Goal: Communication & Community: Answer question/provide support

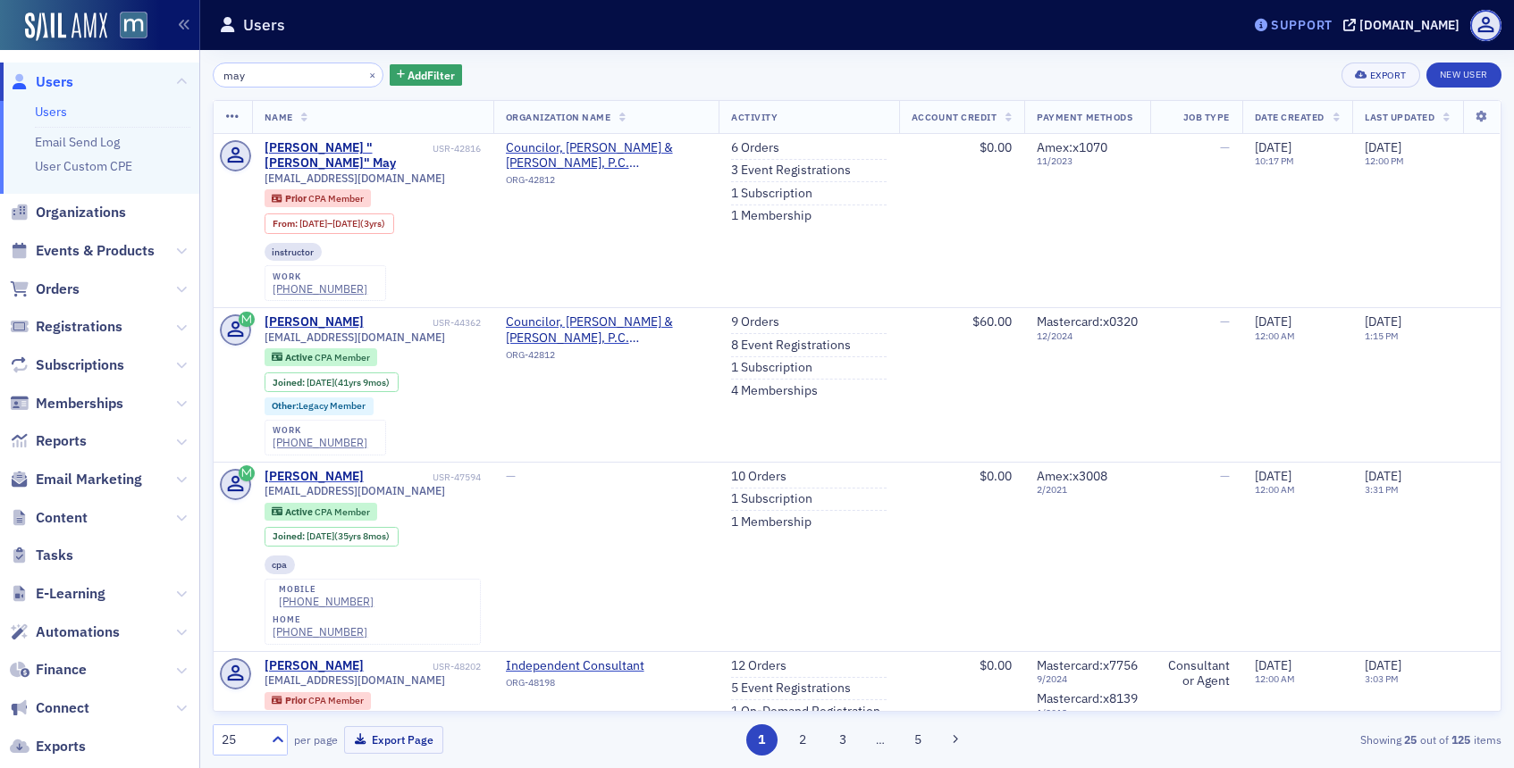
click at [1332, 30] on div "Support" at bounding box center [1302, 25] width 62 height 16
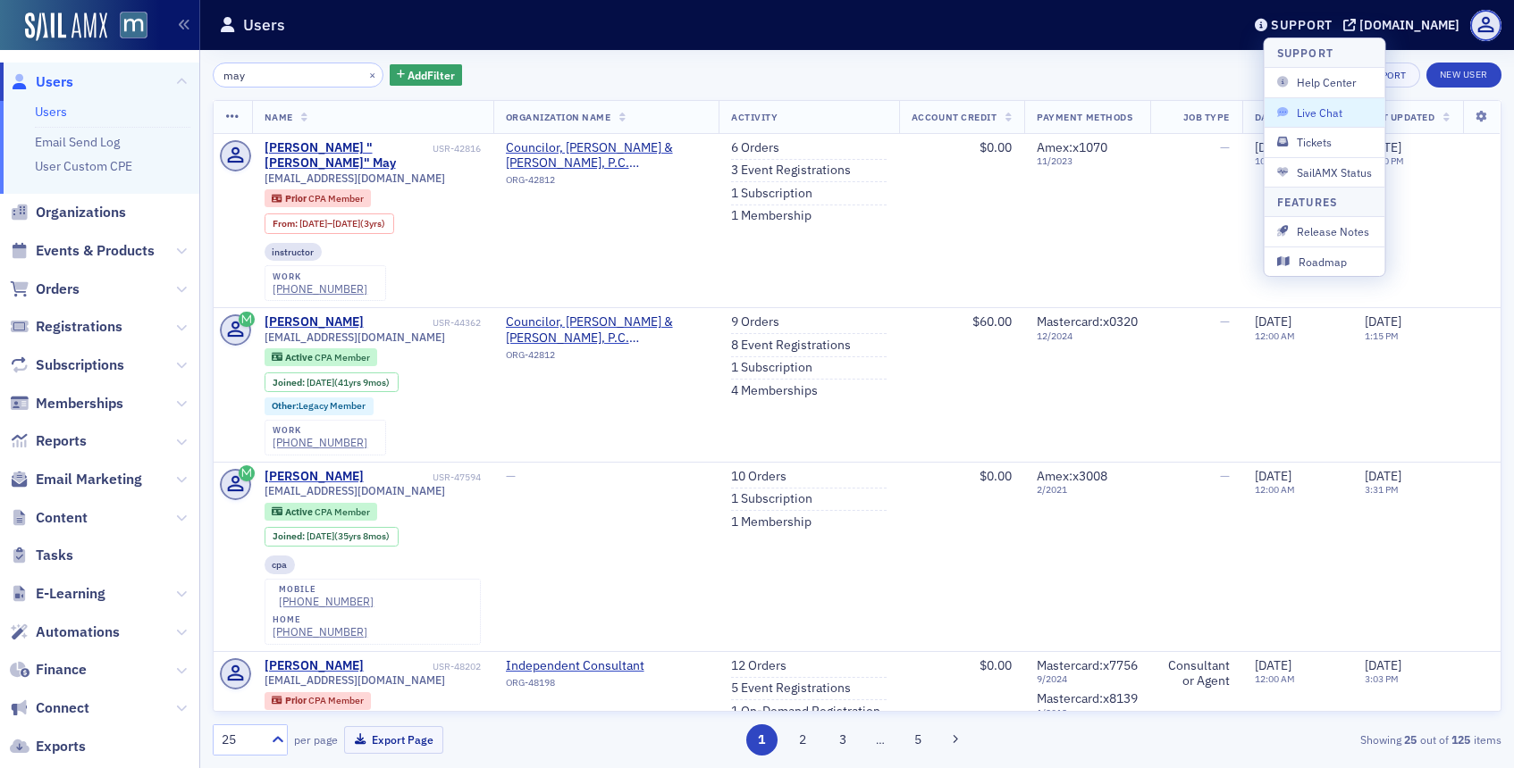
click at [1300, 116] on span "Live Chat" at bounding box center [1325, 113] width 96 height 16
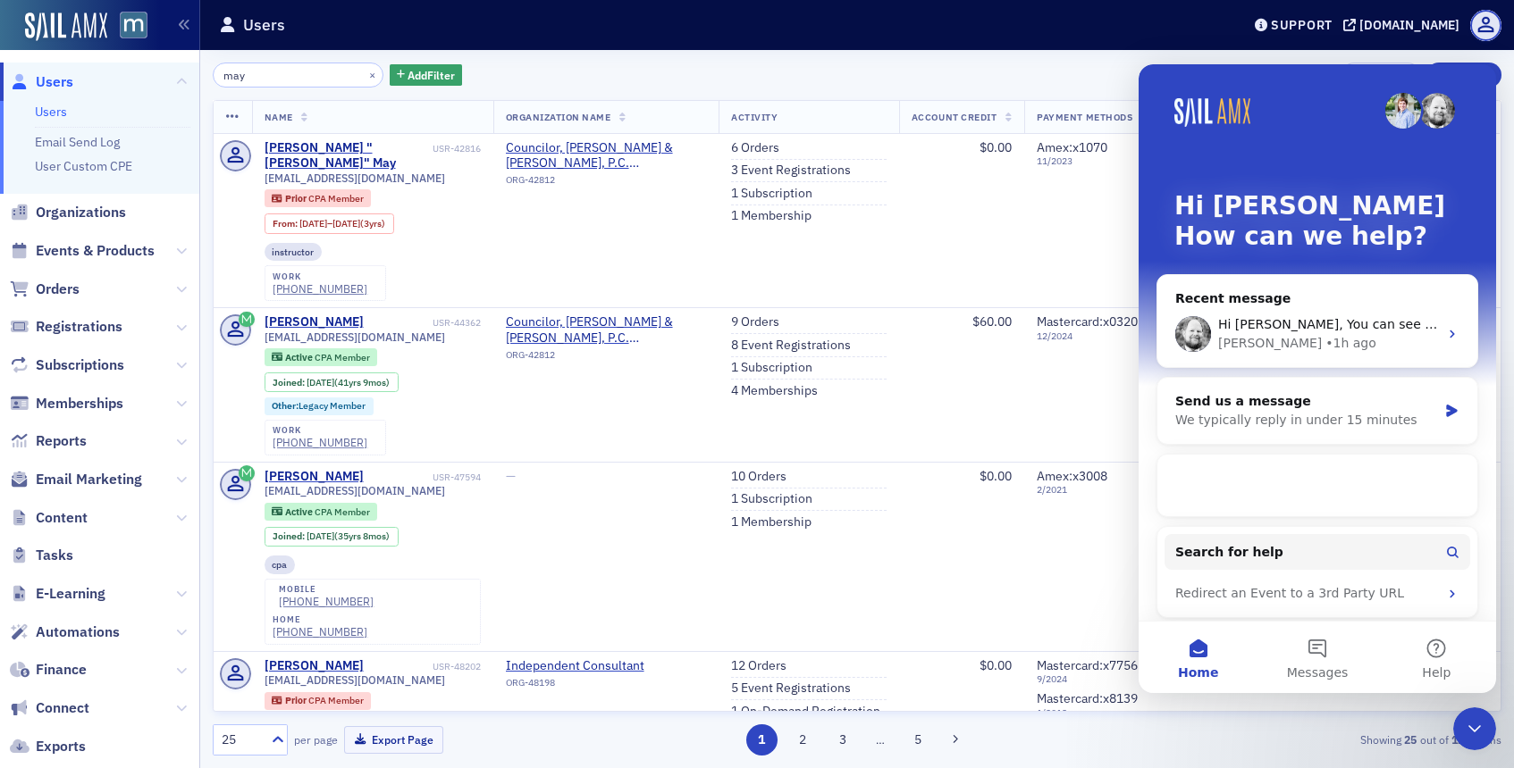
click at [1332, 314] on div "Hi Justin, You can see on the user's email activity that they have a bounced em…" at bounding box center [1317, 334] width 320 height 66
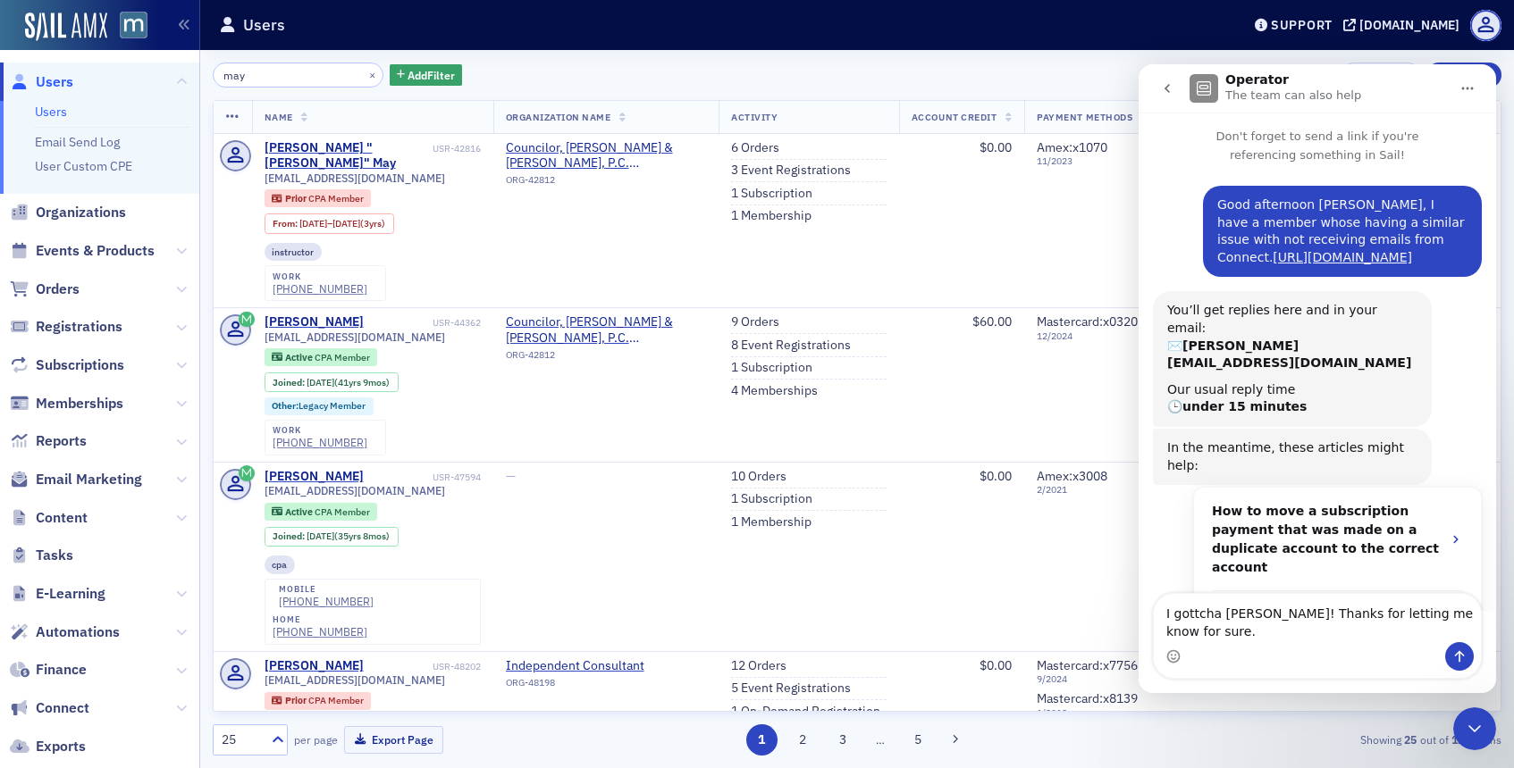
scroll to position [271, 0]
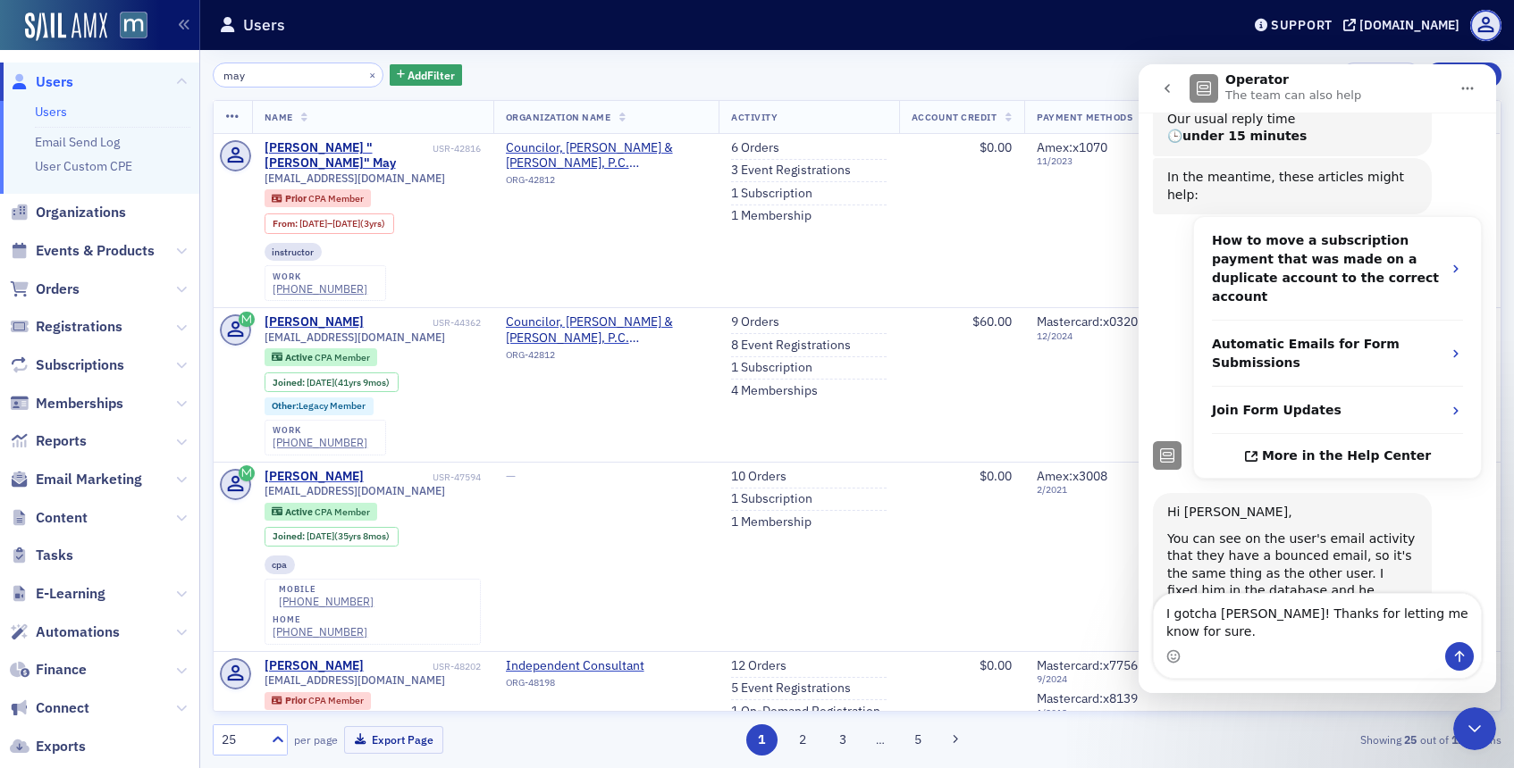
click at [1466, 633] on textarea "I gotcha Aidan! Thanks for letting me know for sure." at bounding box center [1317, 618] width 327 height 48
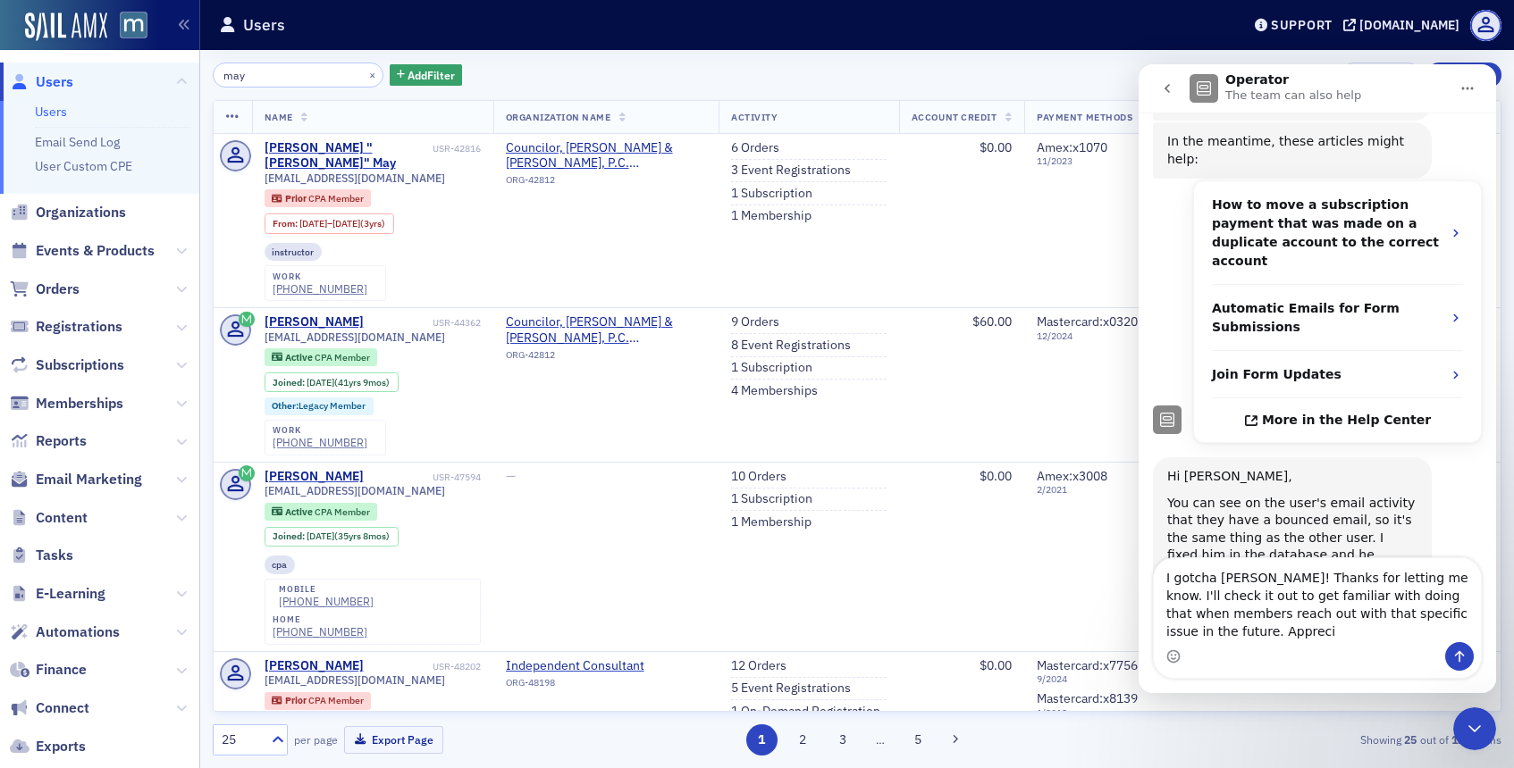
scroll to position [324, 0]
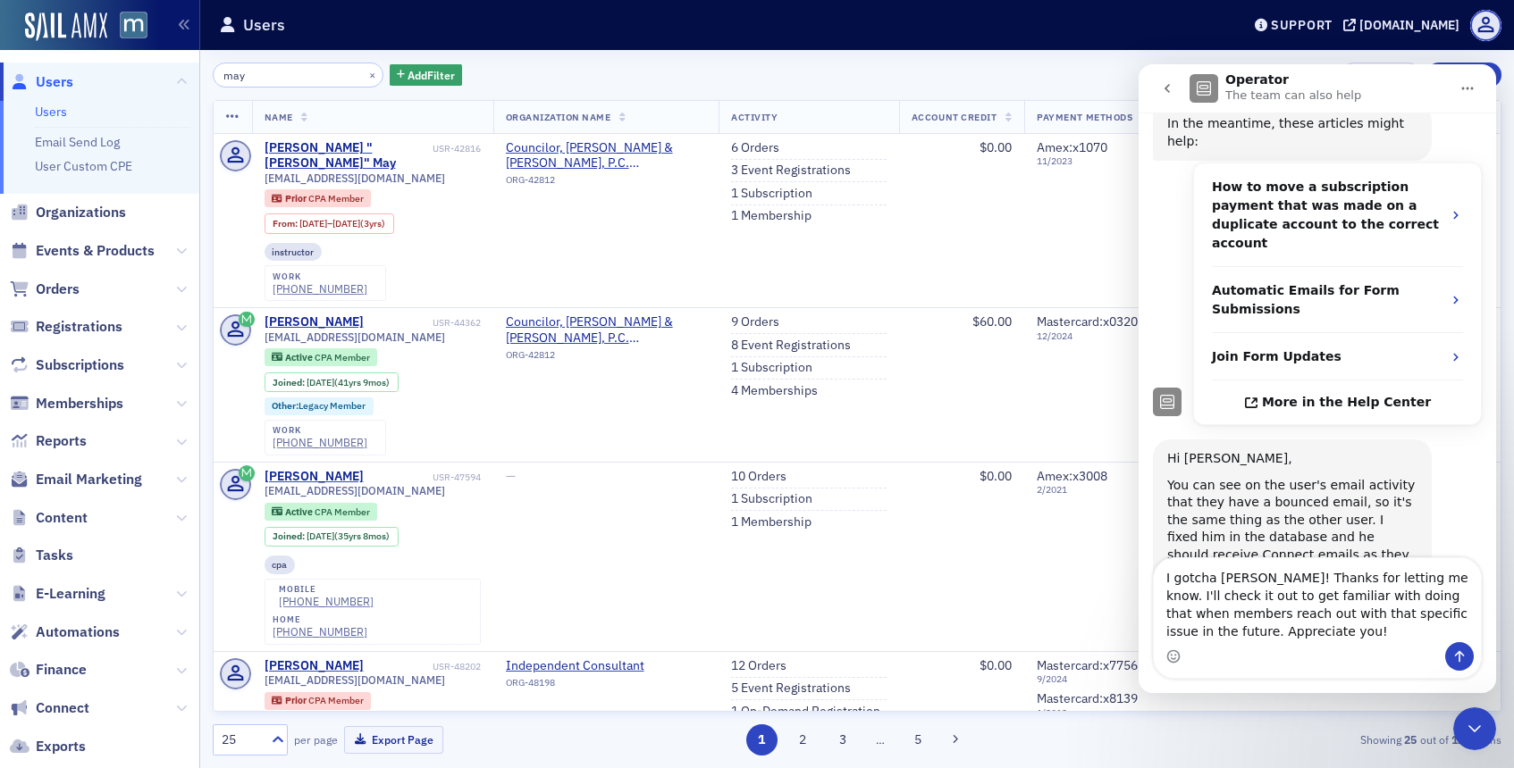
type textarea "I gotcha [PERSON_NAME]! Thanks for letting me know. I'll check it out to get fa…"
click at [1452, 653] on icon "Send a message…" at bounding box center [1459, 657] width 14 height 14
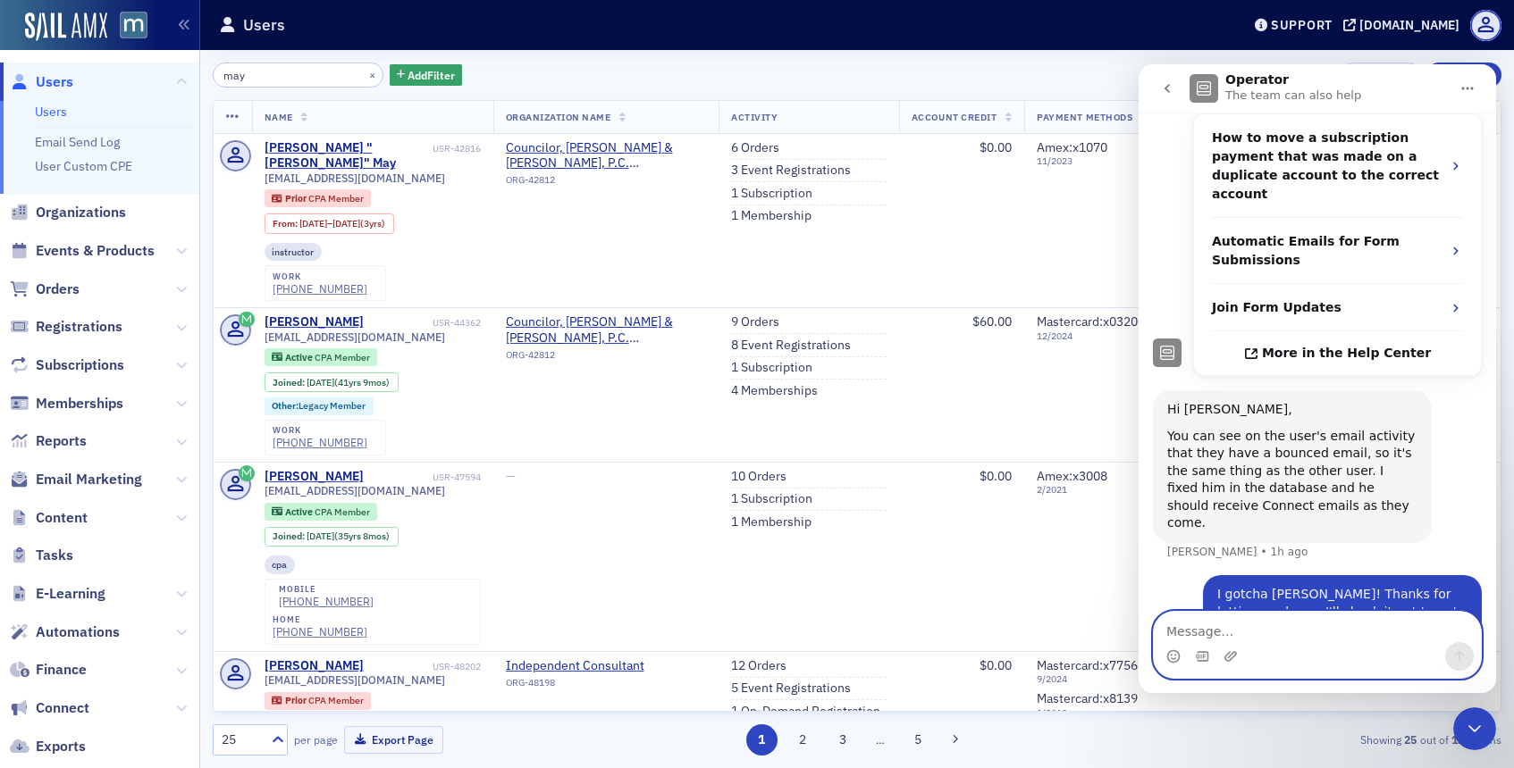
scroll to position [376, 0]
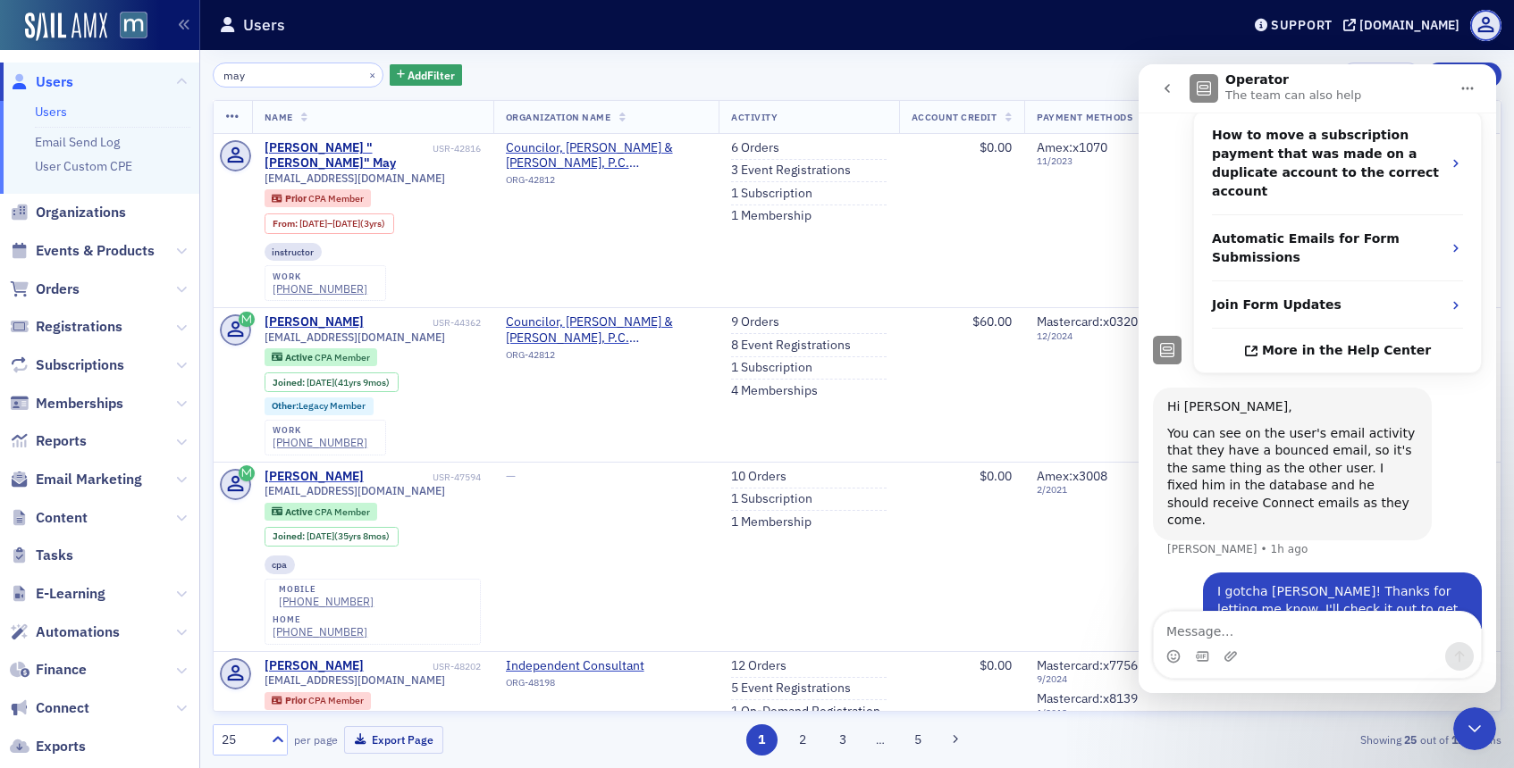
click at [1062, 47] on header "Users Support macpa.org" at bounding box center [857, 25] width 1314 height 50
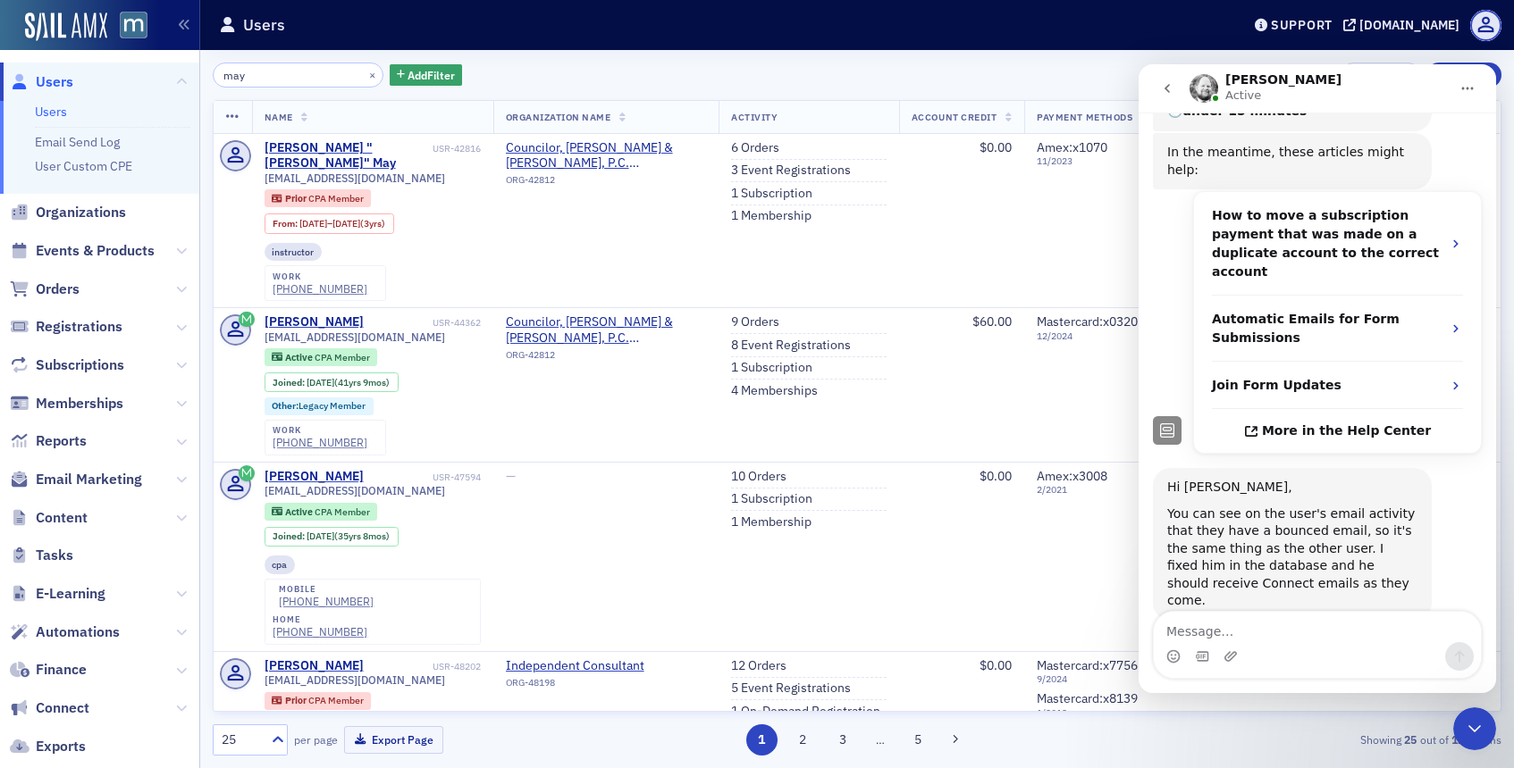
scroll to position [0, 0]
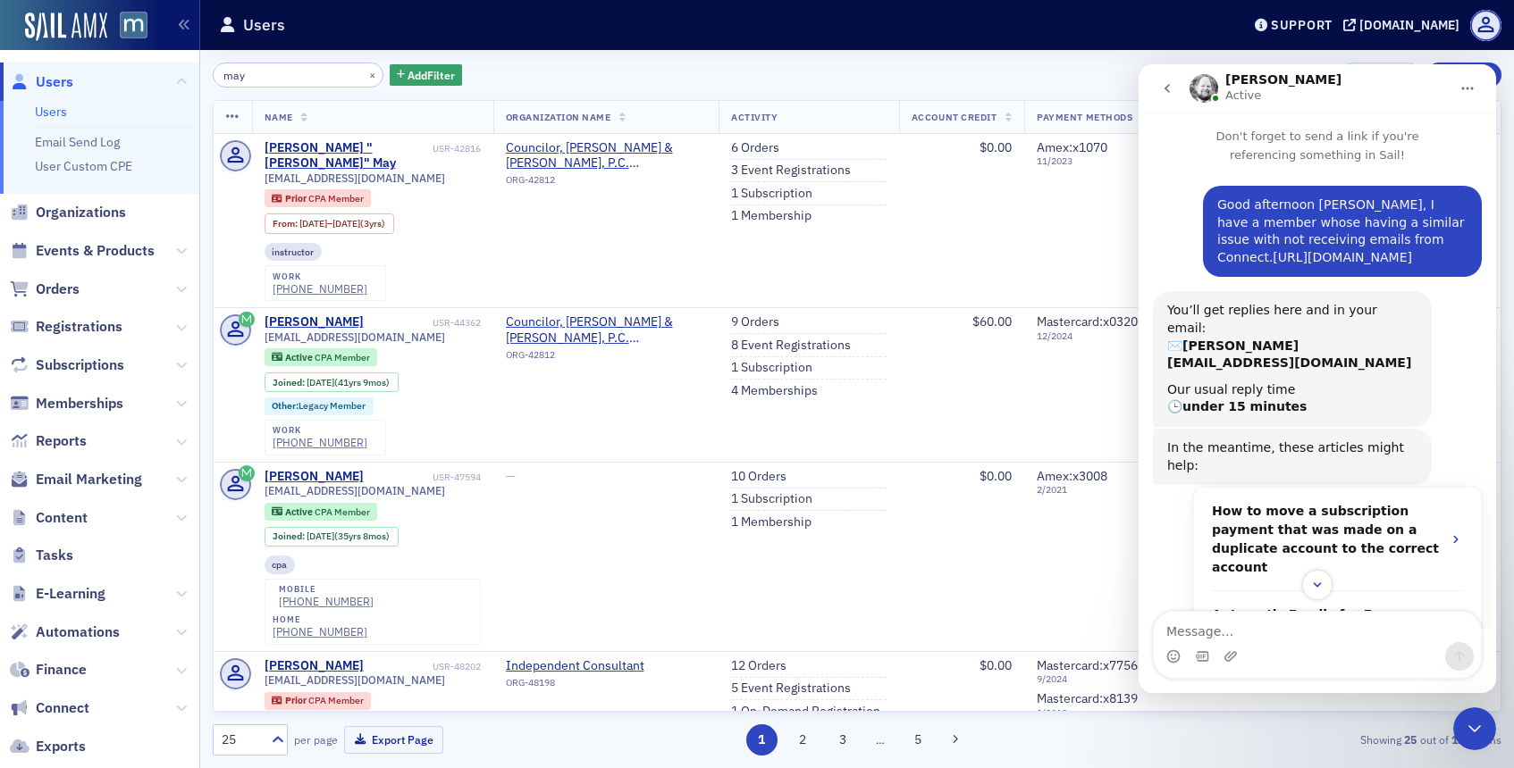
click at [1274, 264] on link "https://macpa.org/staff/users/users/1edd0168-cb7c-6eb2-b0cf-96c553fa969d/edit" at bounding box center [1341, 257] width 139 height 14
click at [784, 360] on link "1 Subscription" at bounding box center [771, 368] width 81 height 16
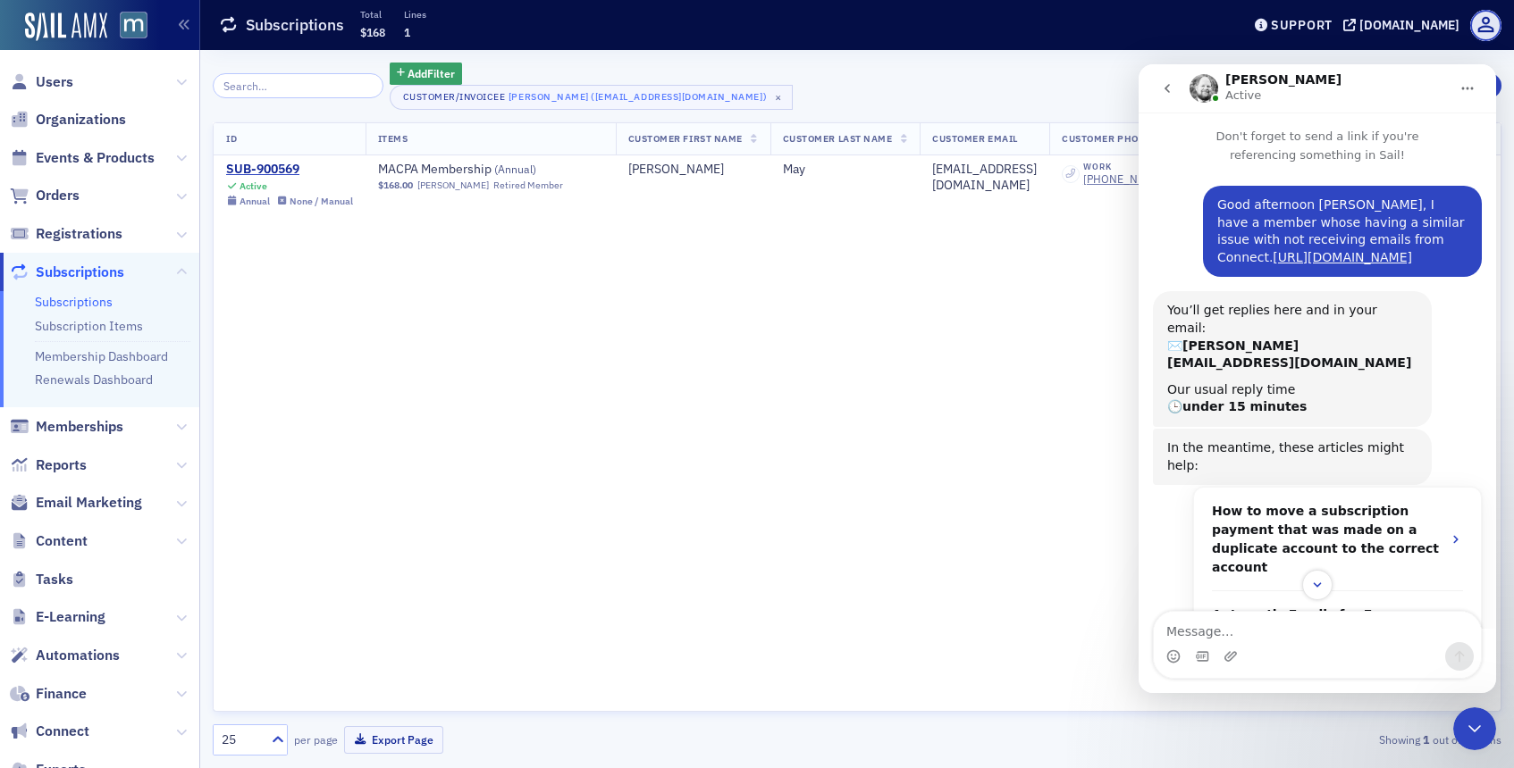
click at [1477, 719] on icon "Close Intercom Messenger" at bounding box center [1474, 728] width 21 height 21
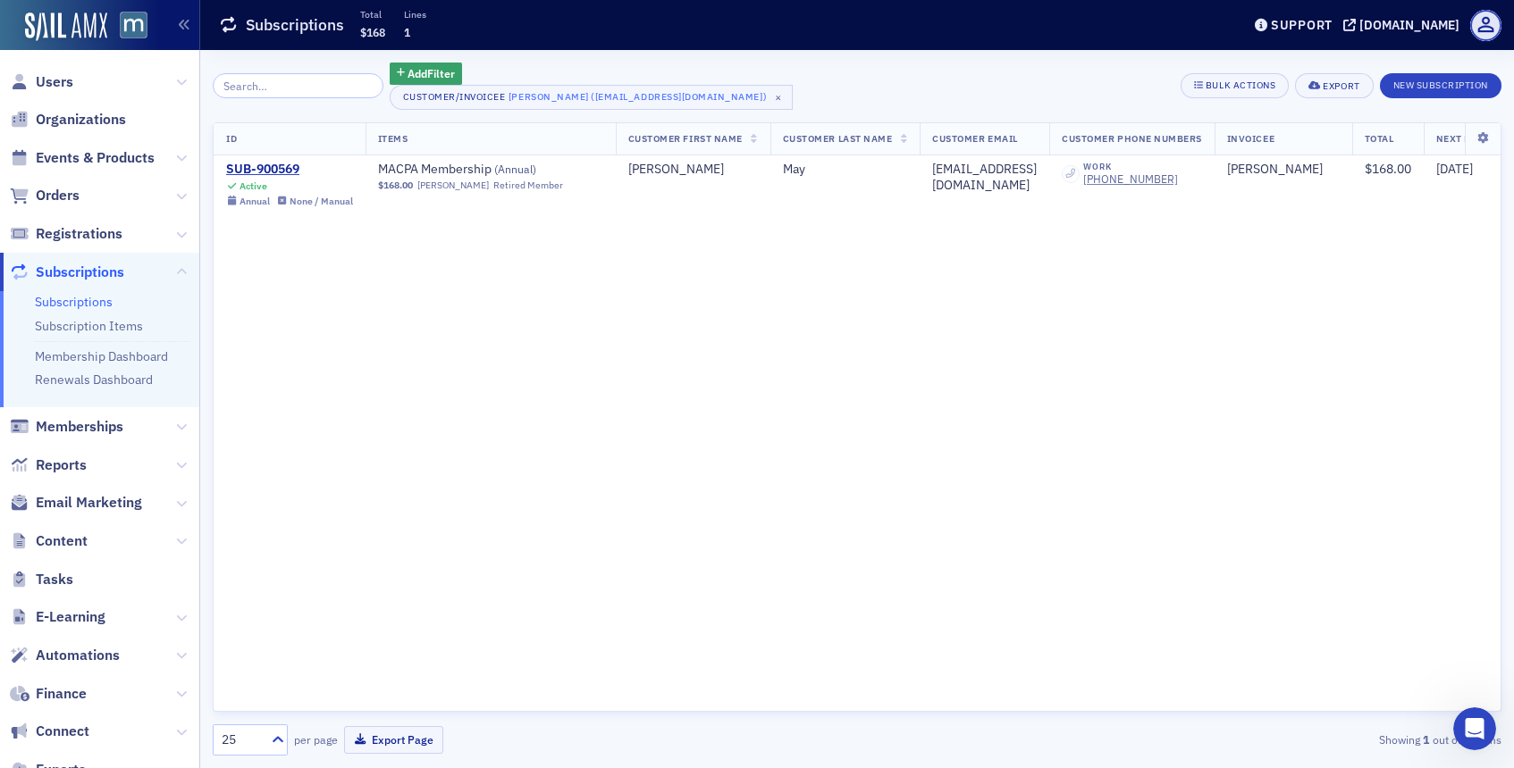
scroll to position [445, 0]
click at [290, 163] on div "SUB-900569" at bounding box center [289, 170] width 127 height 16
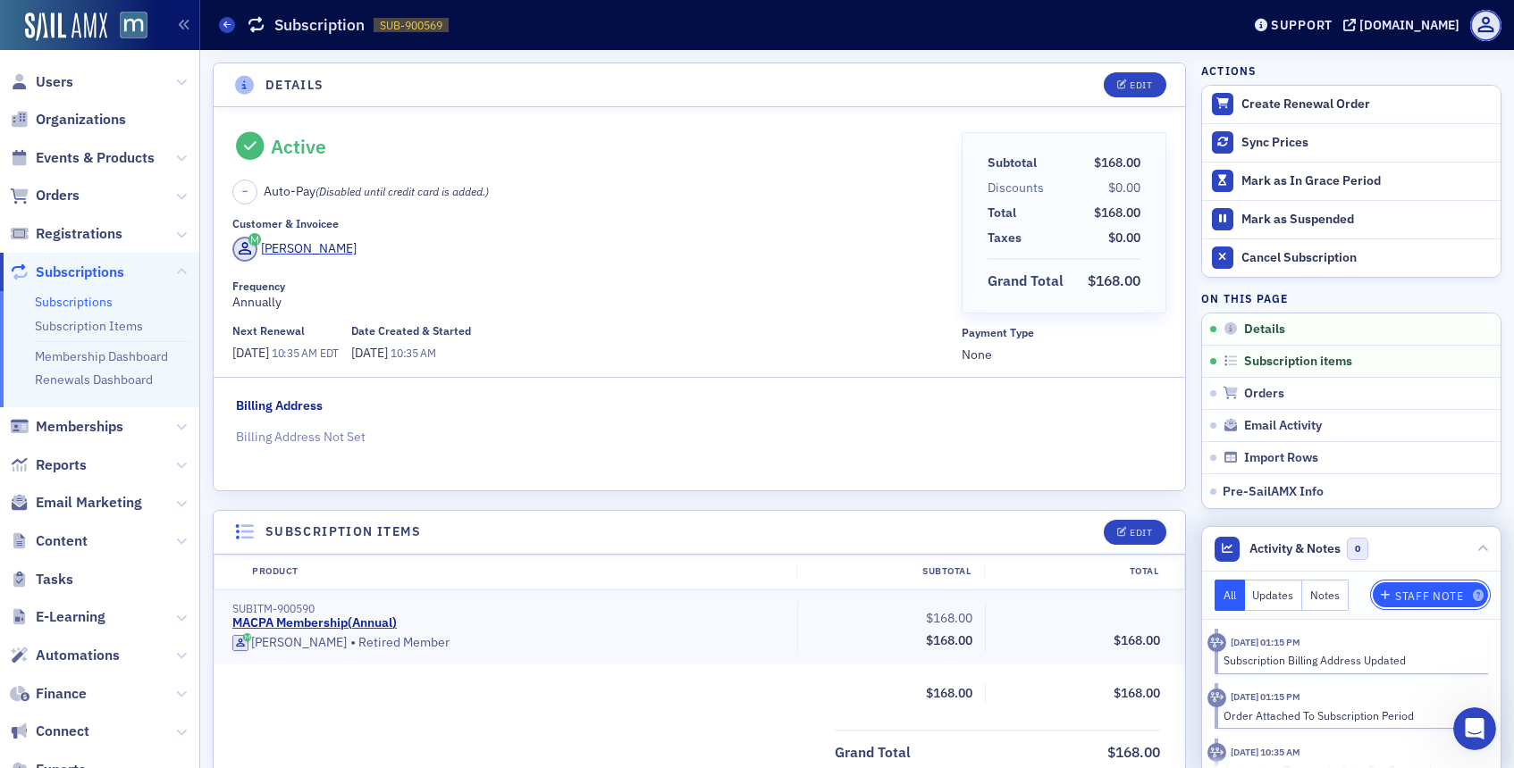
click at [1401, 595] on div "Staff Note" at bounding box center [1429, 597] width 68 height 10
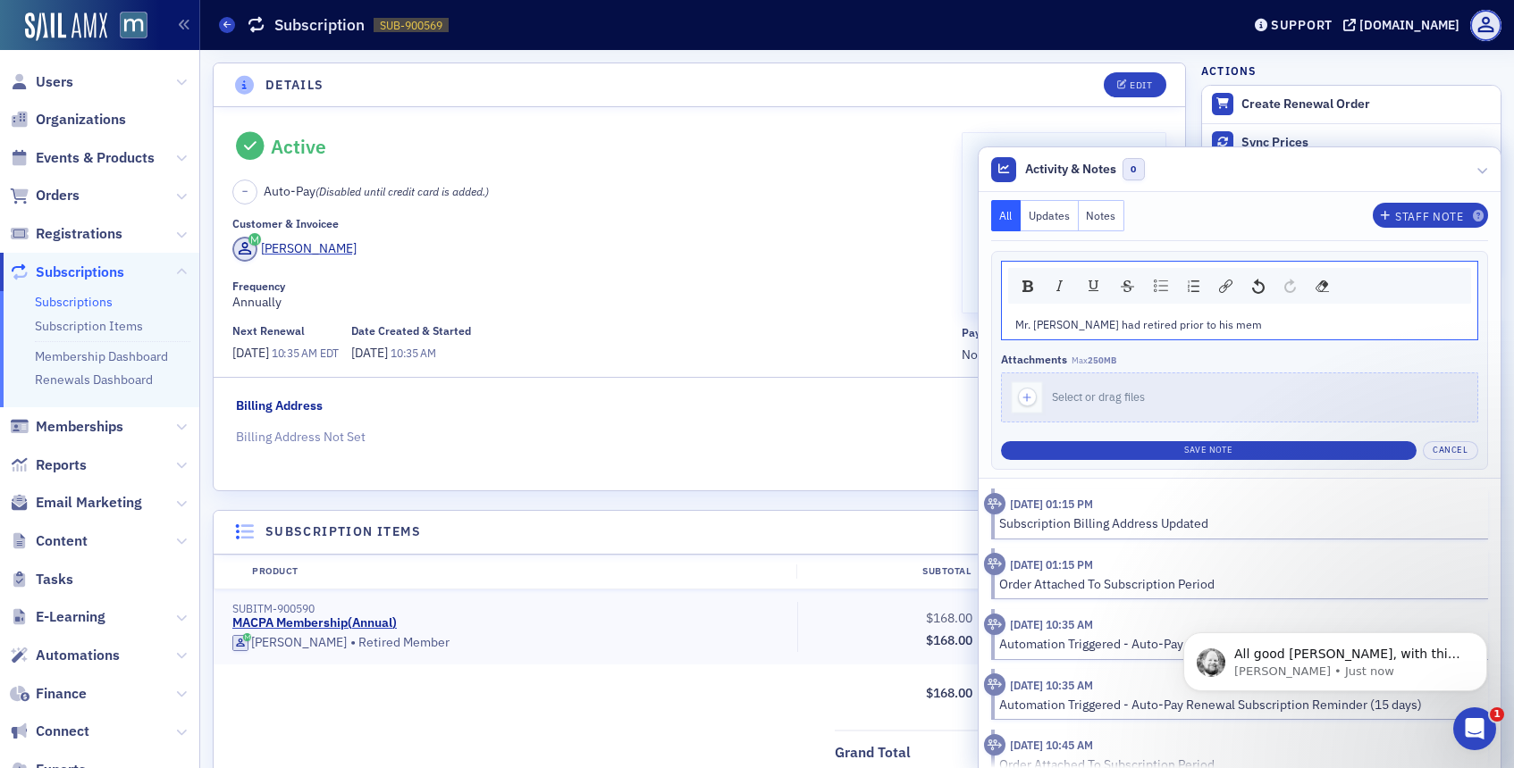
scroll to position [465, 0]
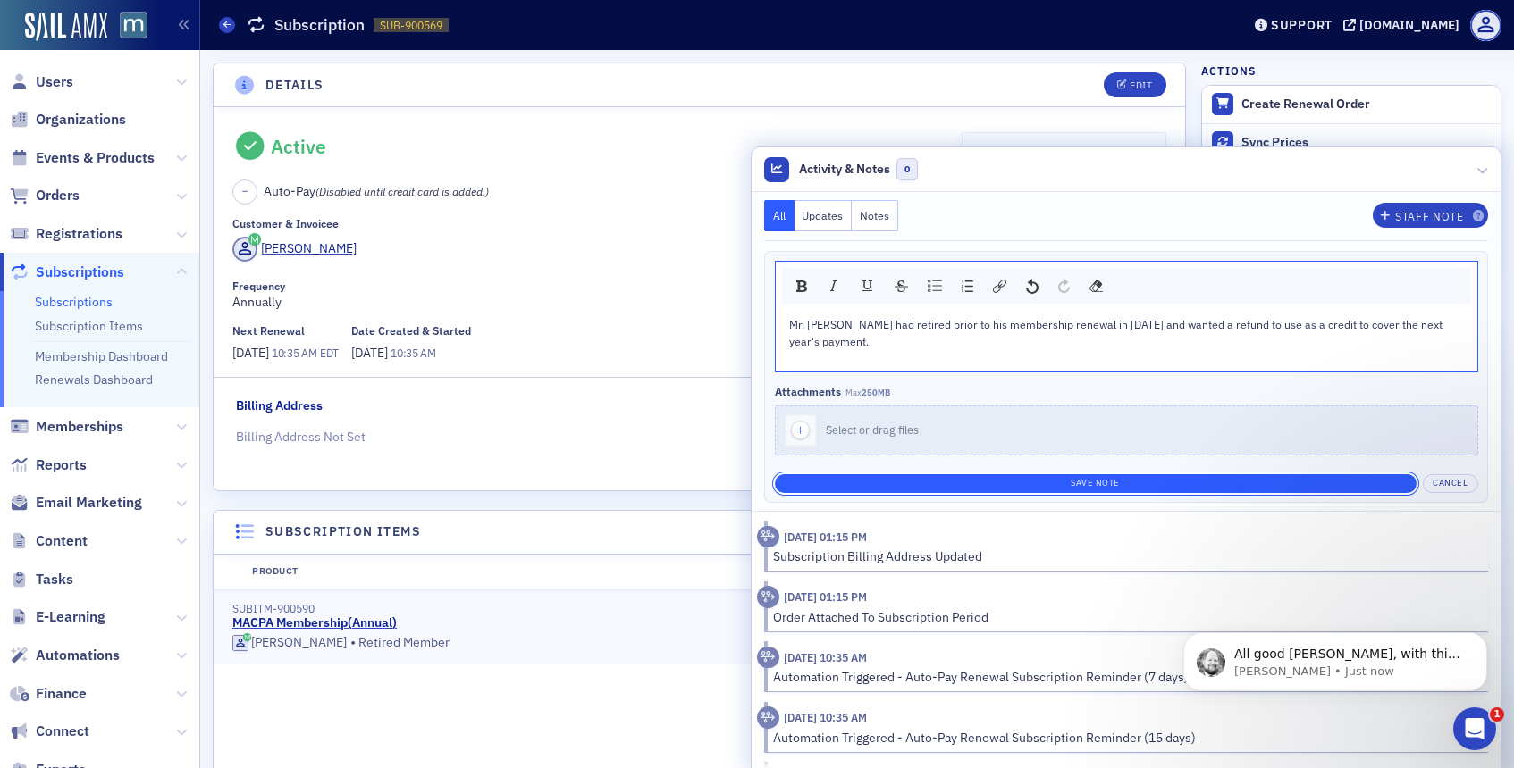
click at [1068, 474] on button "Save Note" at bounding box center [1096, 483] width 642 height 19
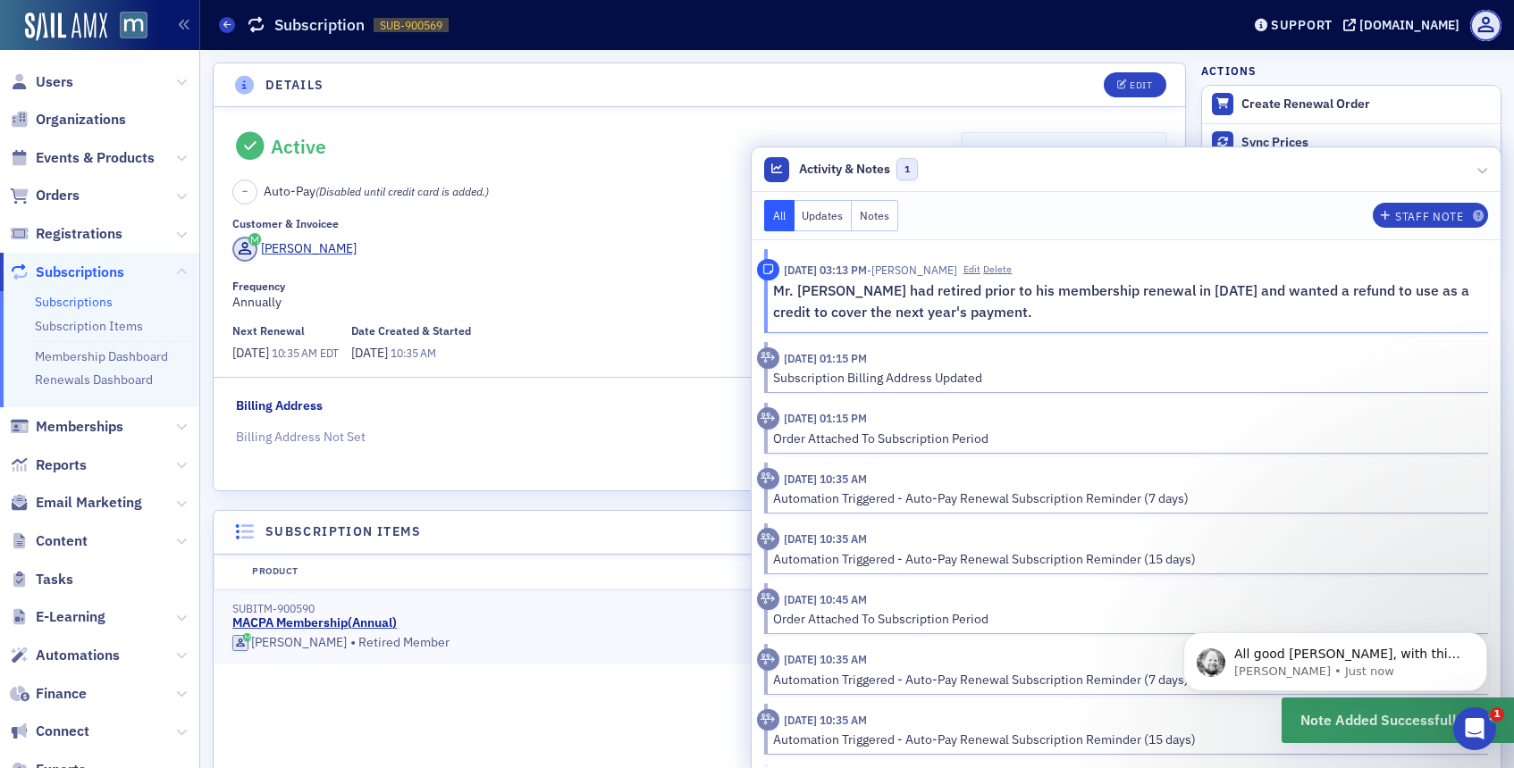
click at [815, 116] on div "Active – Auto-Pay (Disabled until credit card is added.) Customer & Invoicee Je…" at bounding box center [699, 298] width 971 height 383
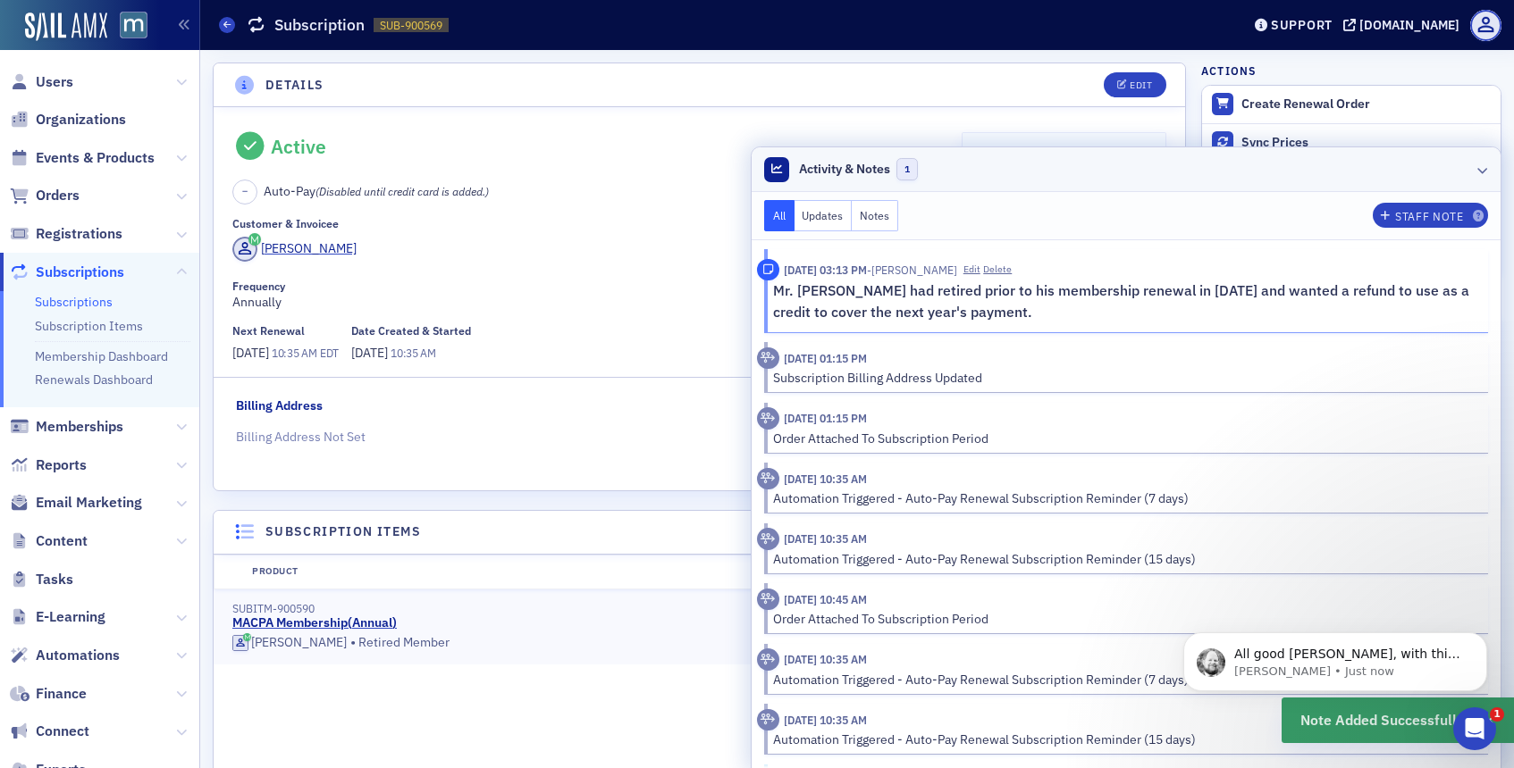
click at [1465, 184] on header "Activity & Notes 1" at bounding box center [1125, 169] width 749 height 45
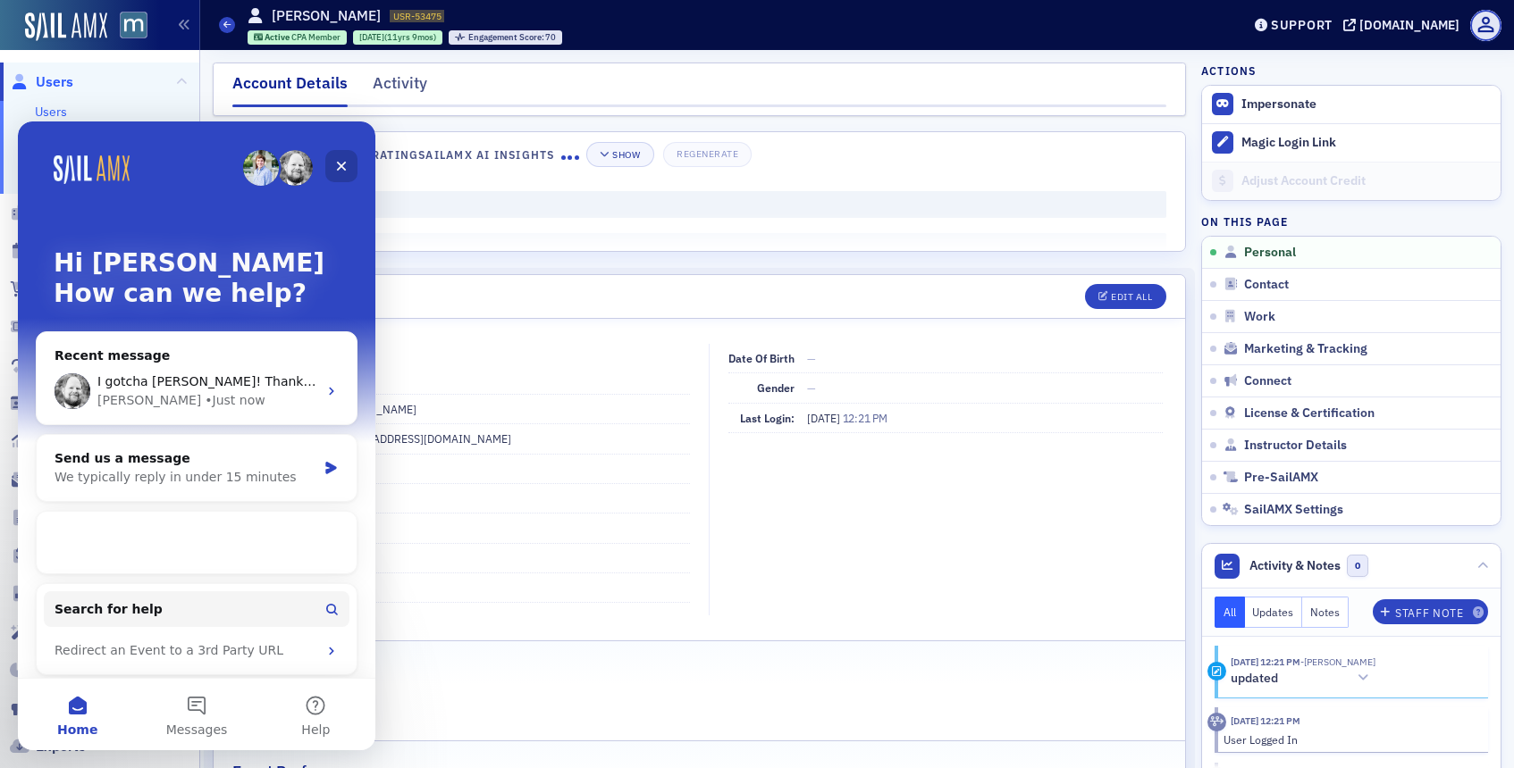
click at [336, 164] on icon "Close" at bounding box center [341, 166] width 14 height 14
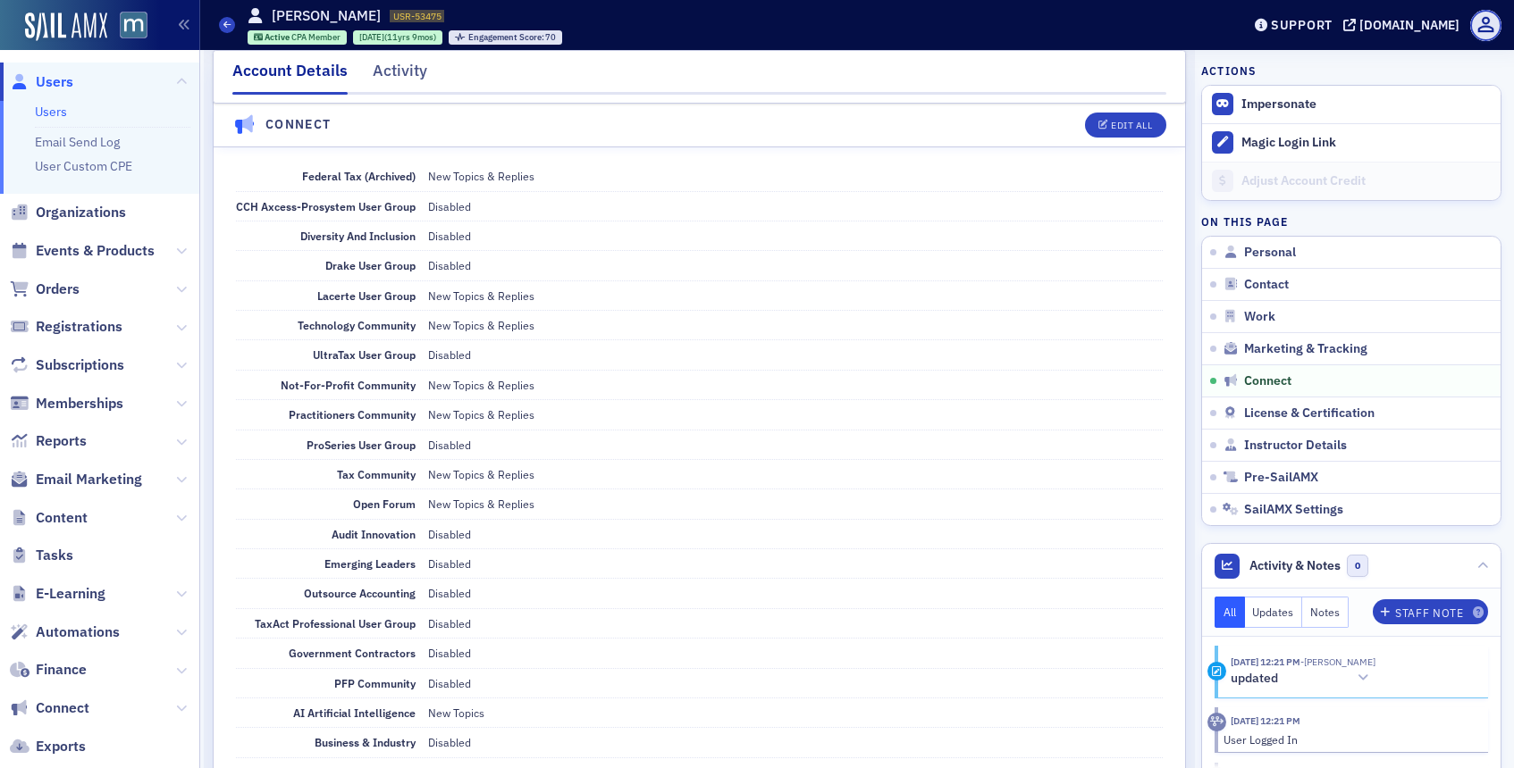
scroll to position [2697, 0]
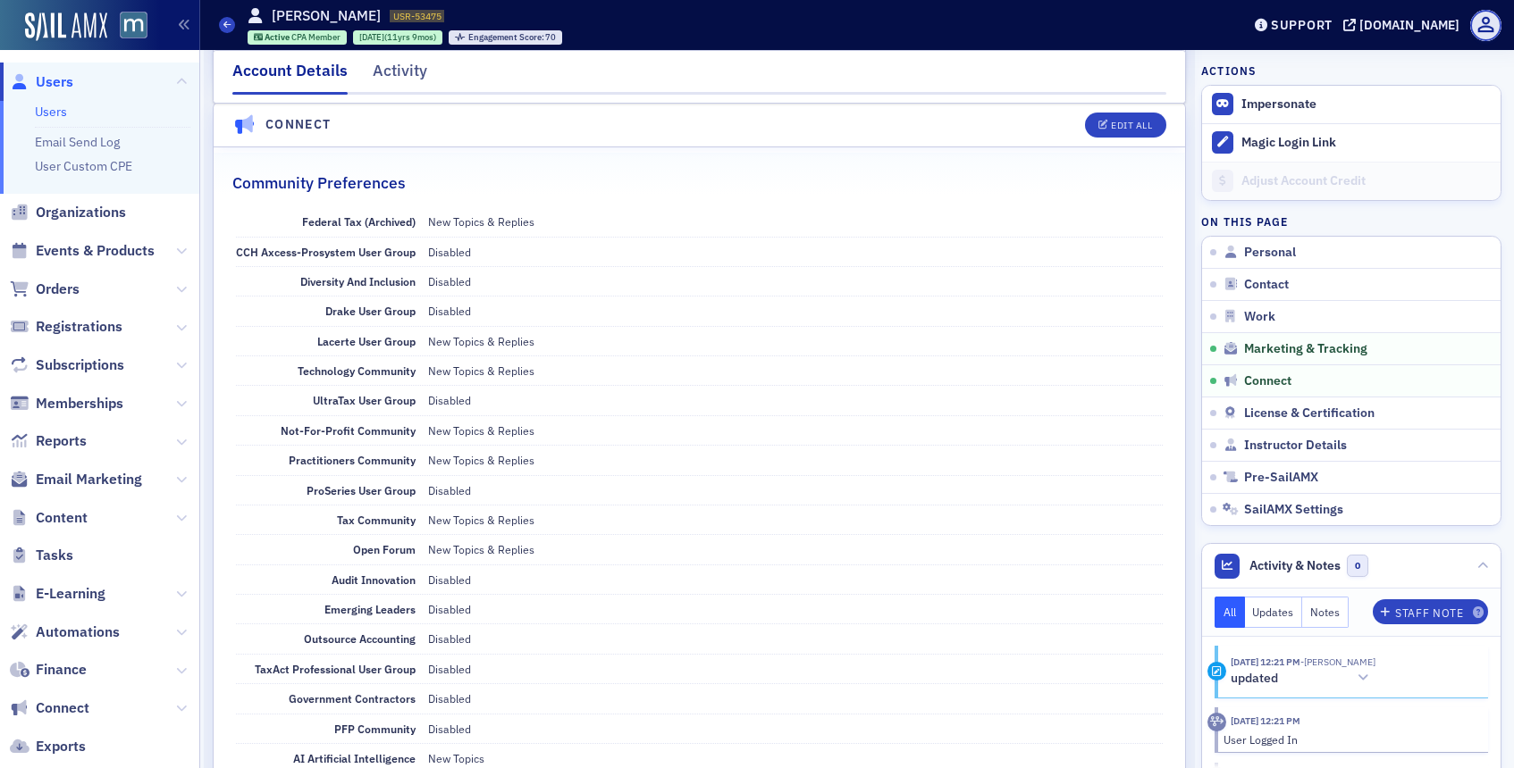
click at [1131, 137] on header "Connect Edit All" at bounding box center [699, 126] width 971 height 44
click at [1135, 121] on div "Edit All" at bounding box center [1131, 126] width 41 height 10
select select "US"
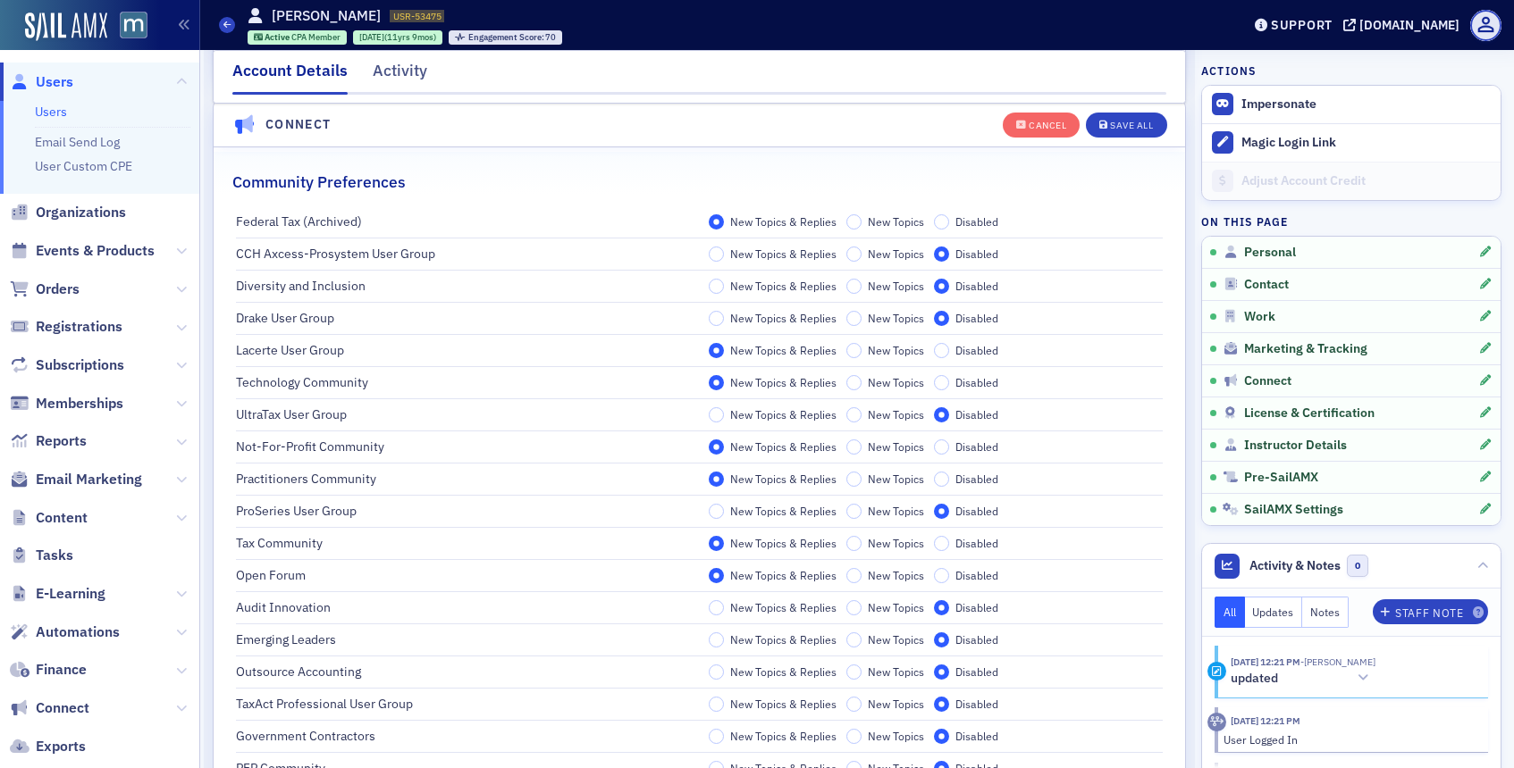
scroll to position [3208, 0]
click at [1108, 119] on button "Save All" at bounding box center [1126, 124] width 80 height 25
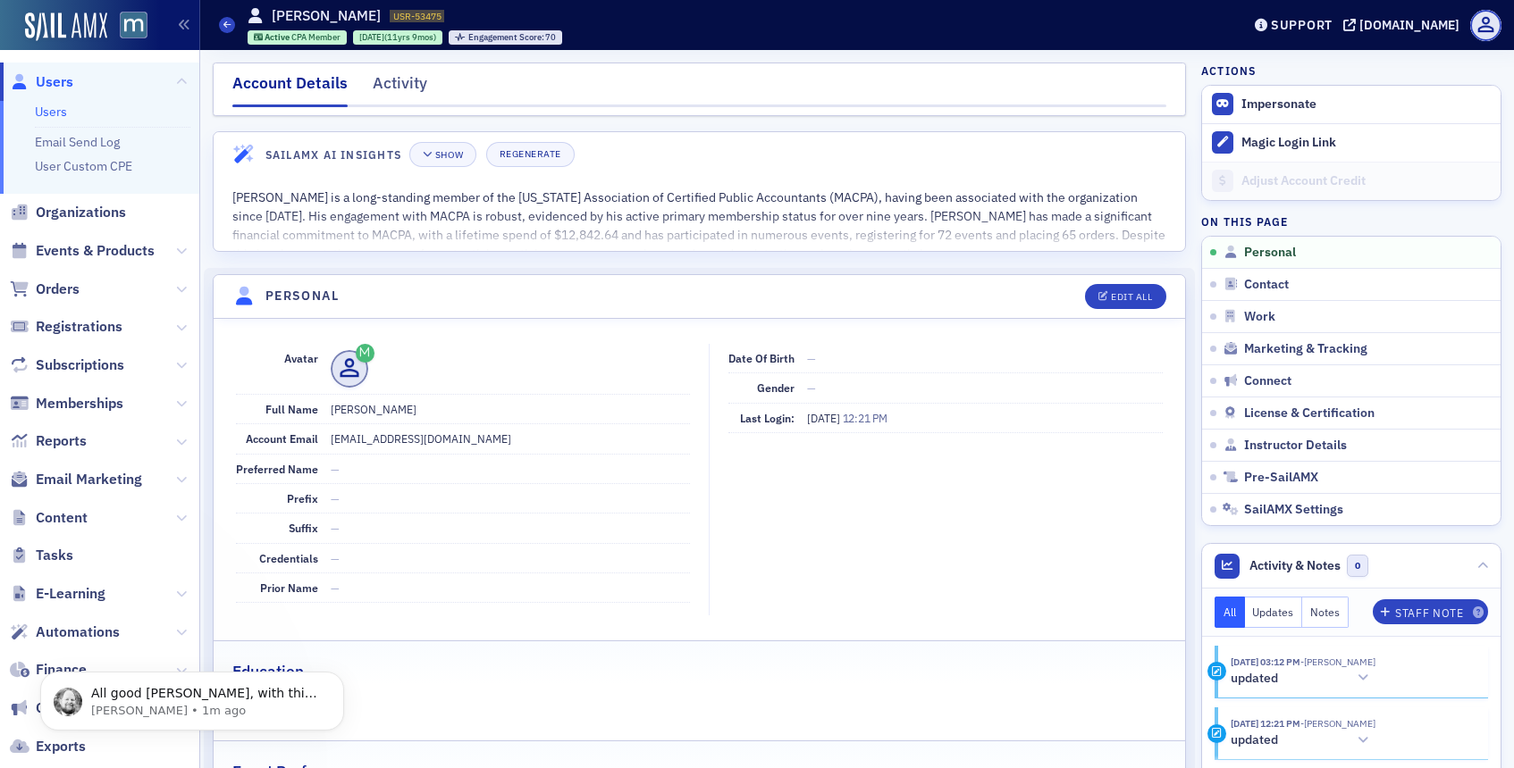
scroll to position [0, 0]
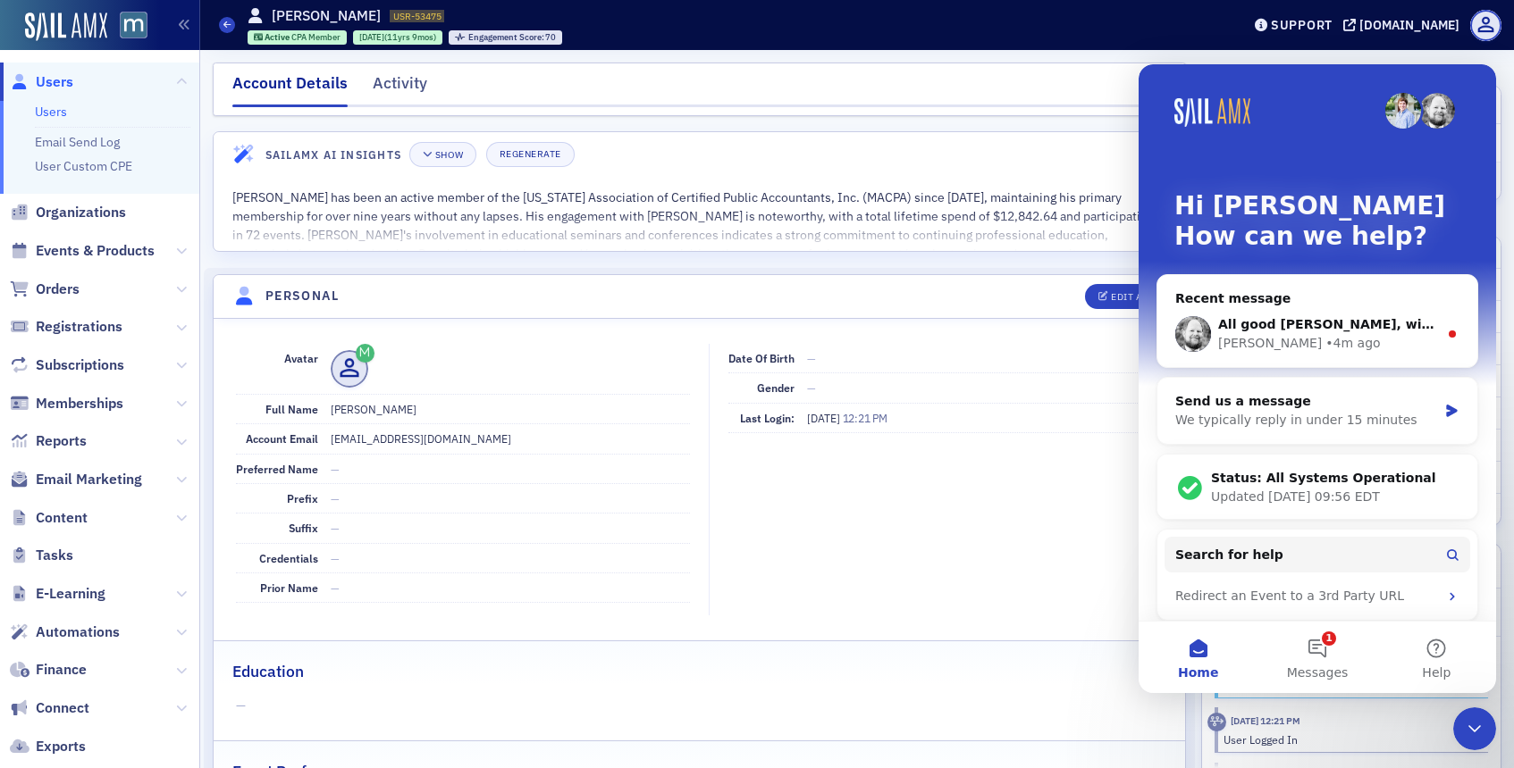
click at [60, 81] on span "Users" at bounding box center [55, 82] width 38 height 20
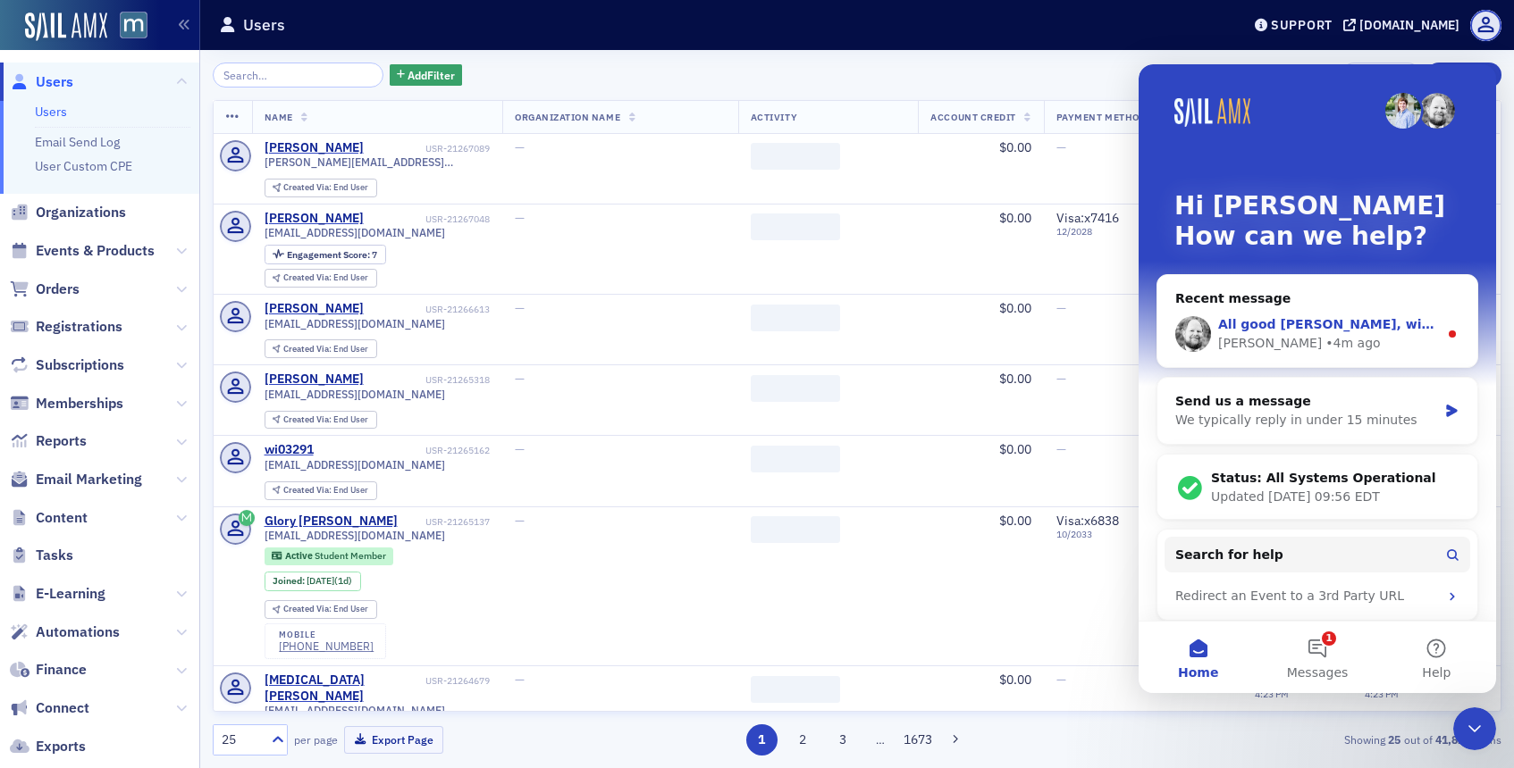
click at [1318, 304] on div "All good Justin, with this connect email bug there isn't a way for you to fix, …" at bounding box center [1317, 334] width 320 height 66
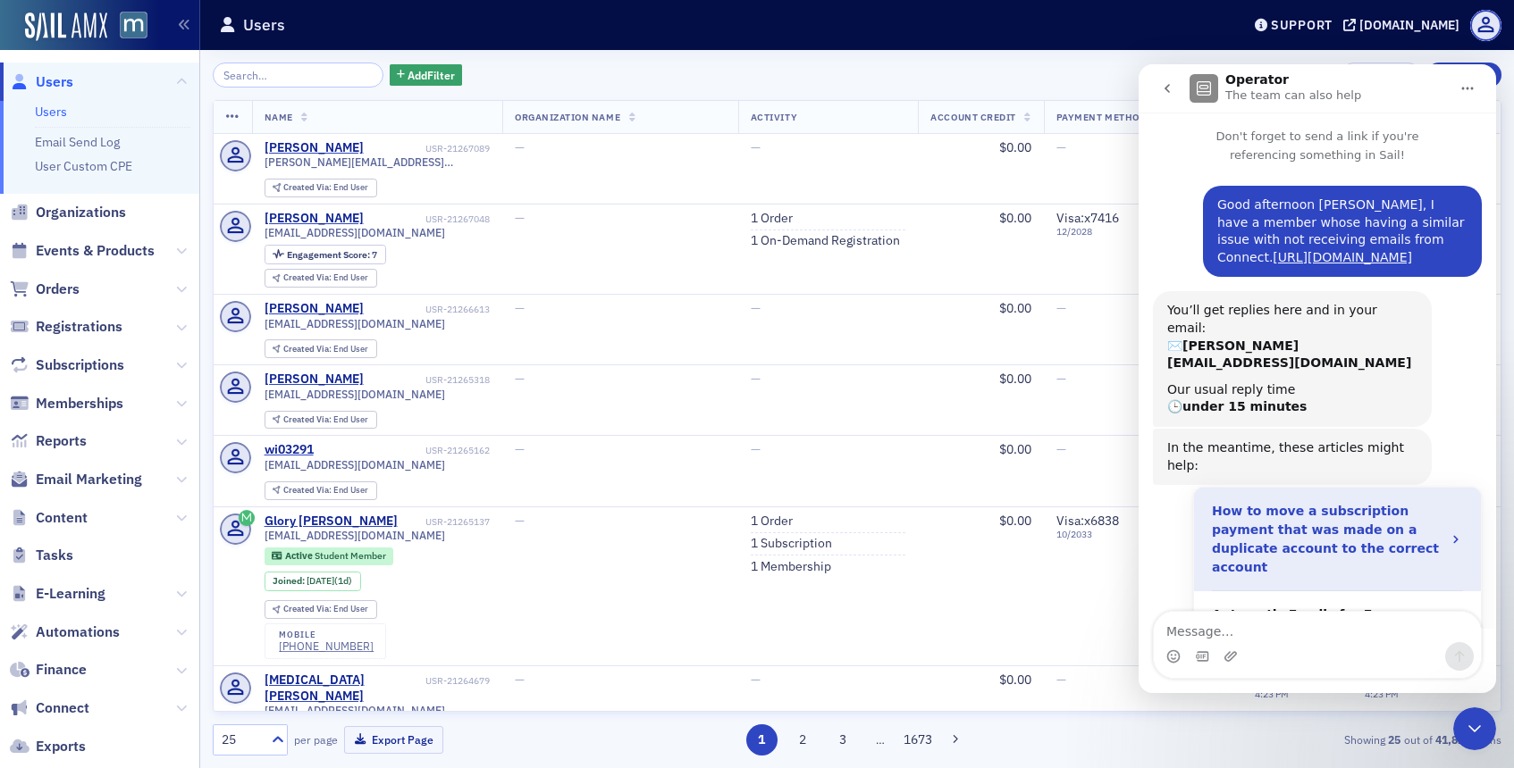
scroll to position [494, 0]
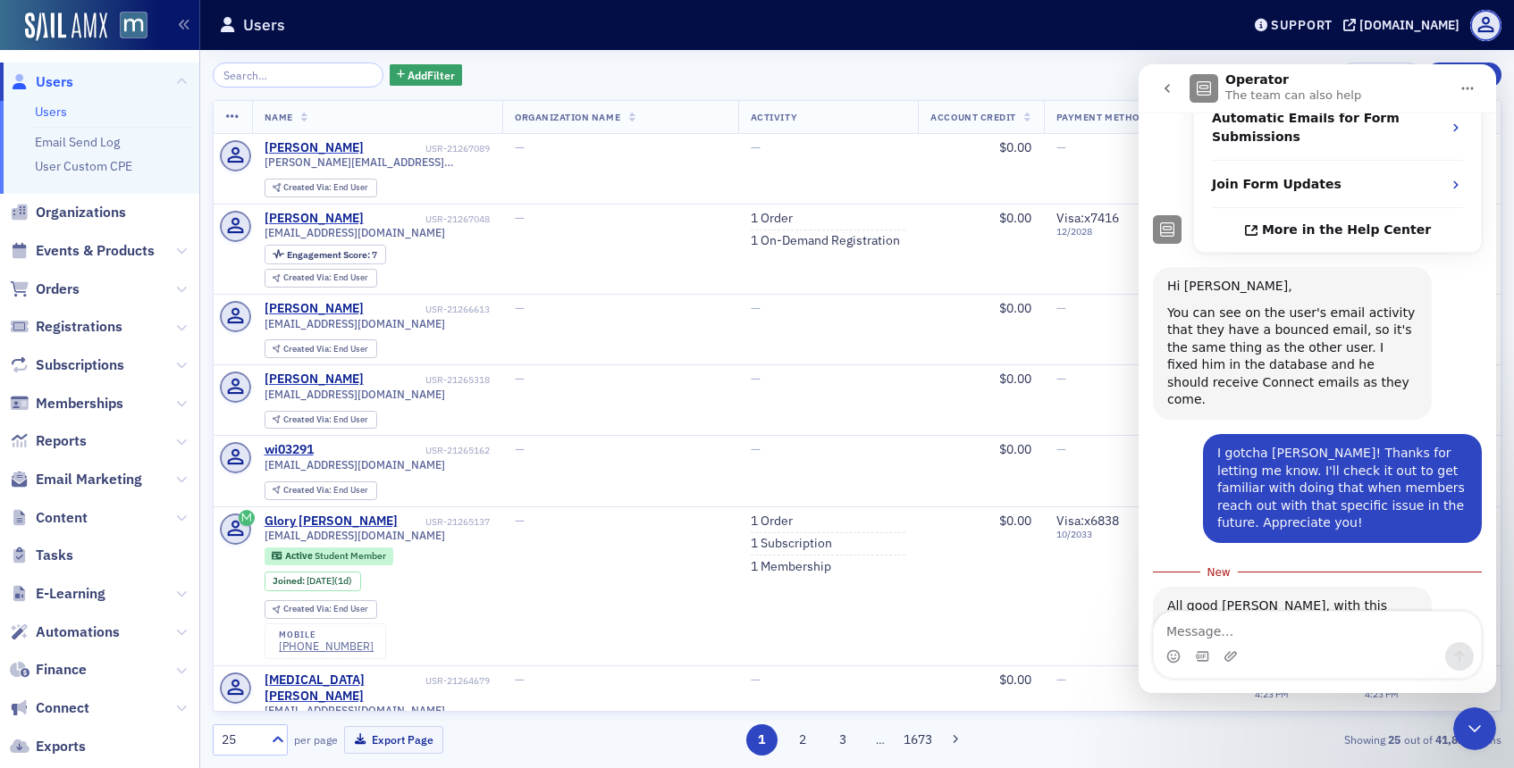
click at [1244, 636] on textarea "Message…" at bounding box center [1317, 627] width 327 height 30
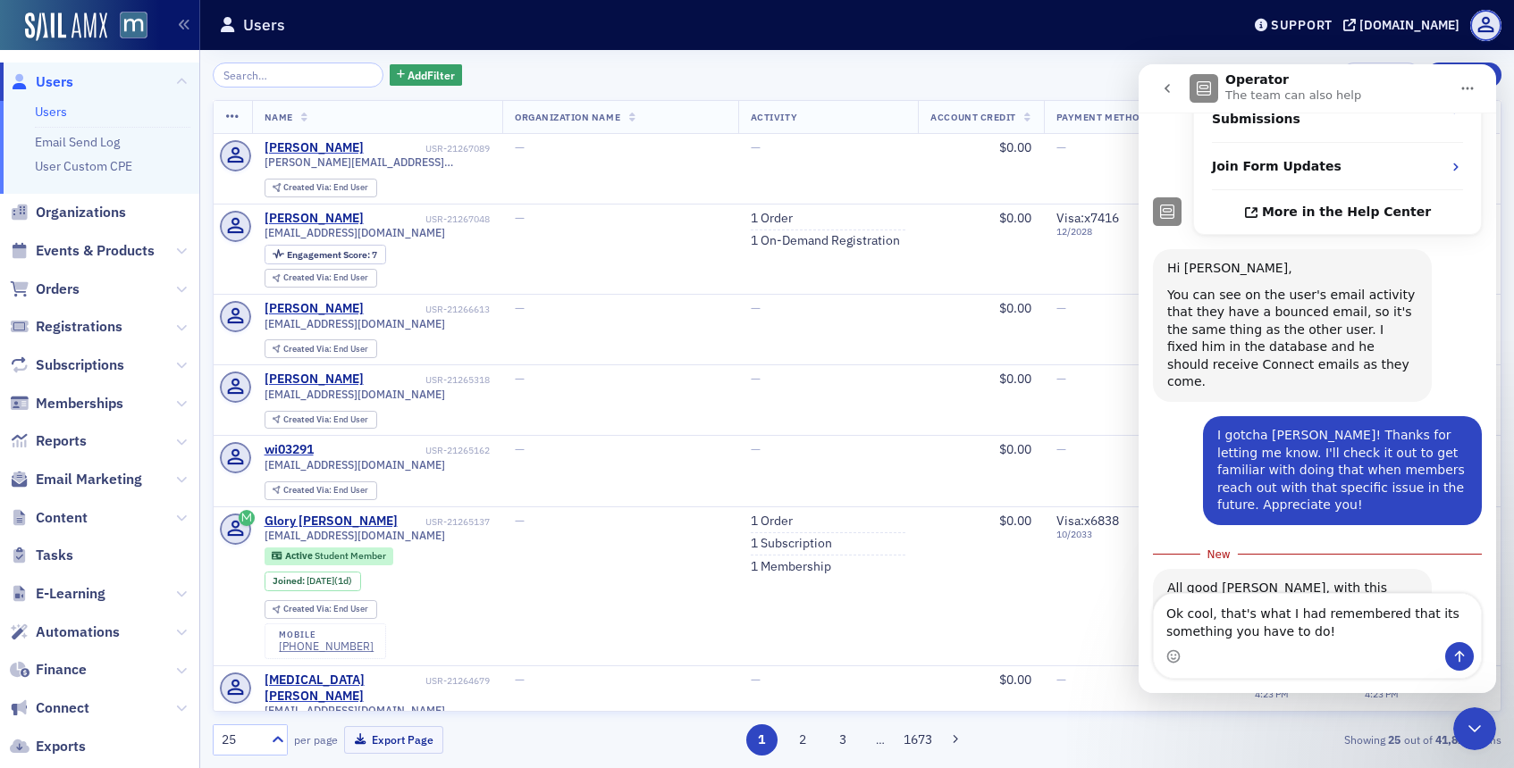
click at [1333, 638] on textarea "Ok cool, that's what I had remembered that its something you have to do!" at bounding box center [1317, 618] width 327 height 48
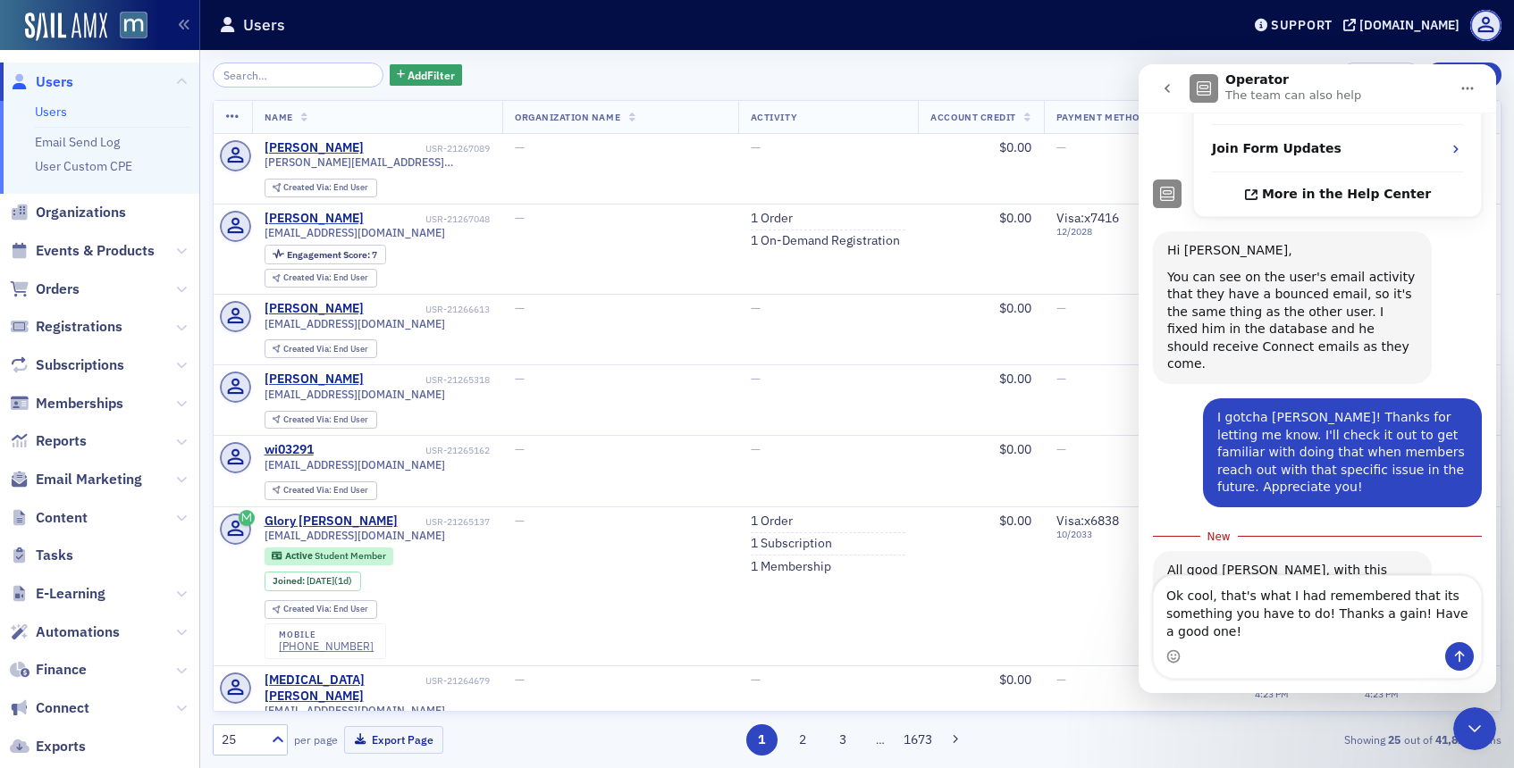
type textarea "Ok cool, that's what I had remembered that its something you have to do! Thanks…"
click at [1453, 658] on icon "Send a message…" at bounding box center [1459, 657] width 14 height 14
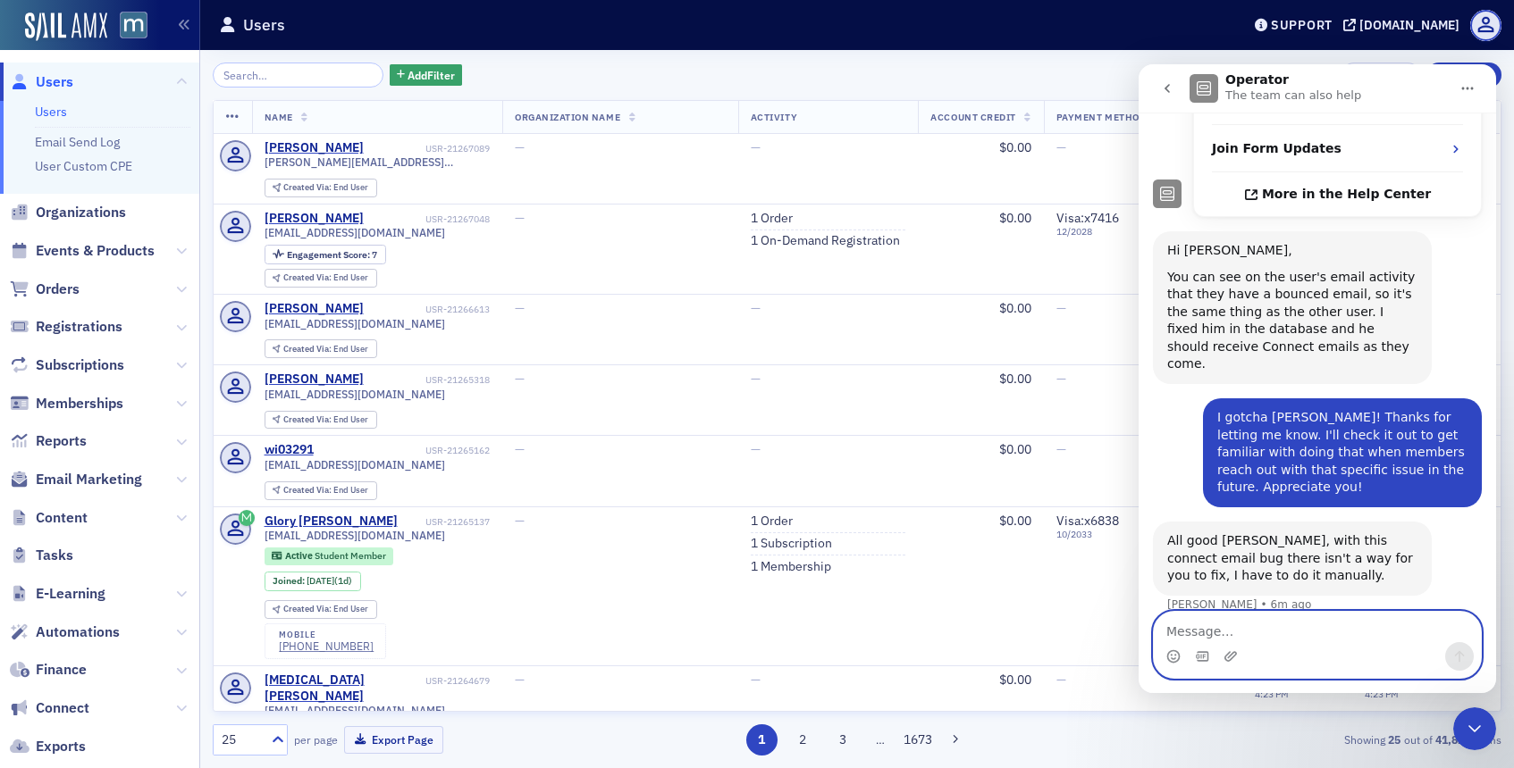
scroll to position [553, 0]
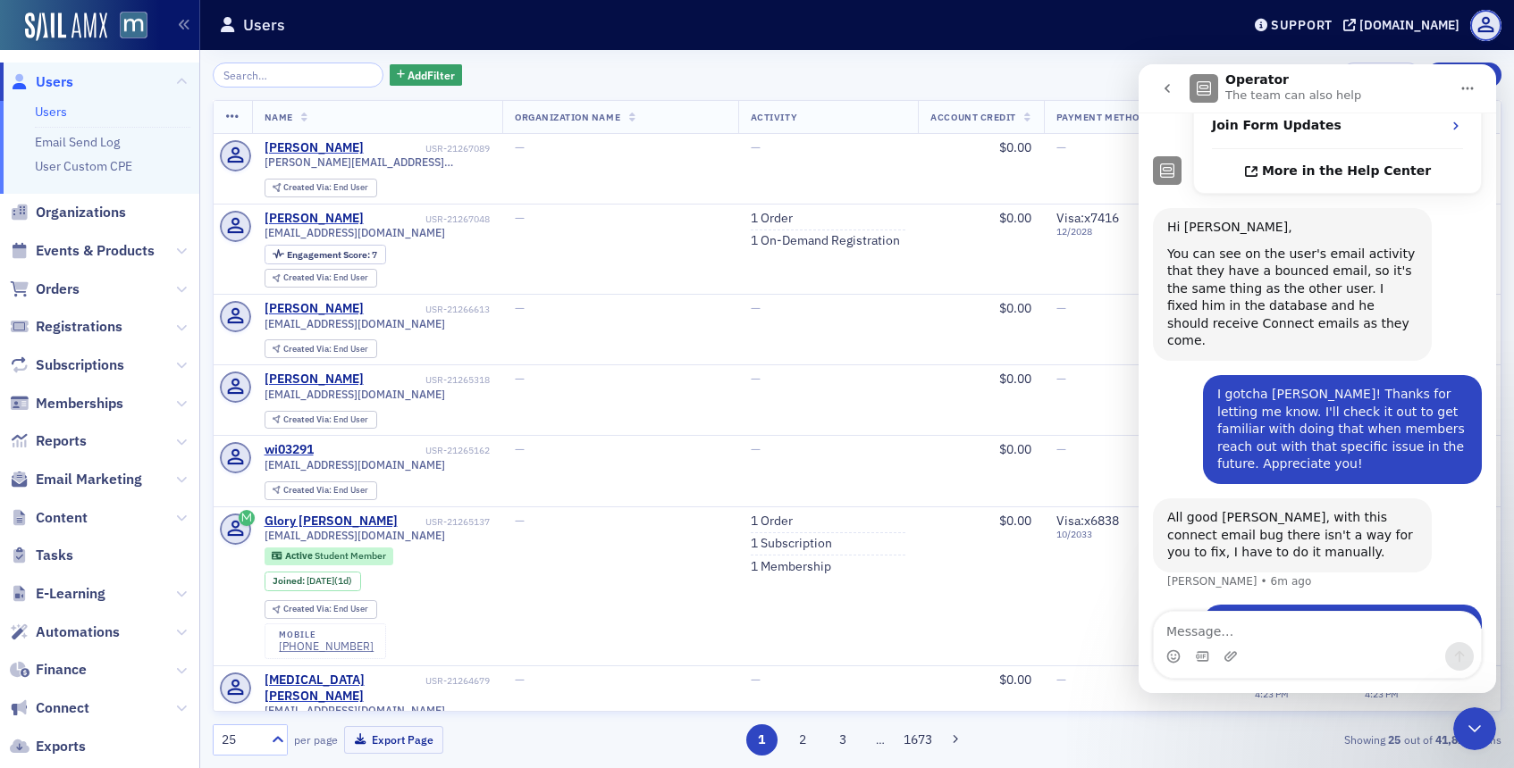
click at [1482, 733] on icon "Close Intercom Messenger" at bounding box center [1474, 728] width 21 height 21
